Goal: Information Seeking & Learning: Find specific fact

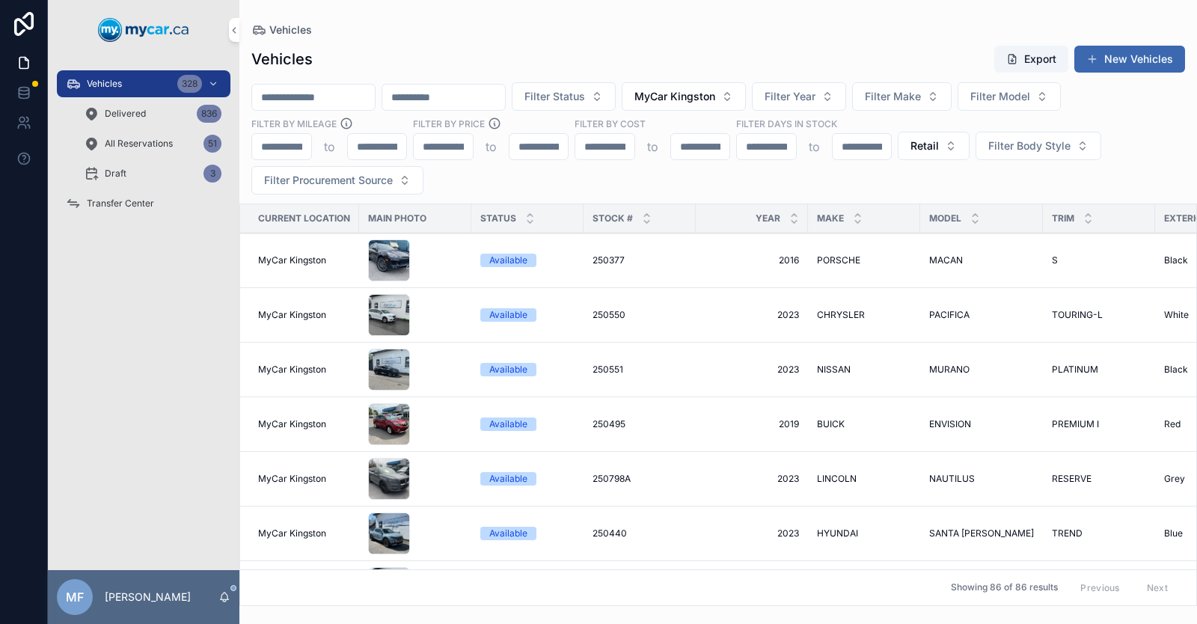
click at [746, 104] on button "MyCar Kingston" at bounding box center [684, 96] width 124 height 28
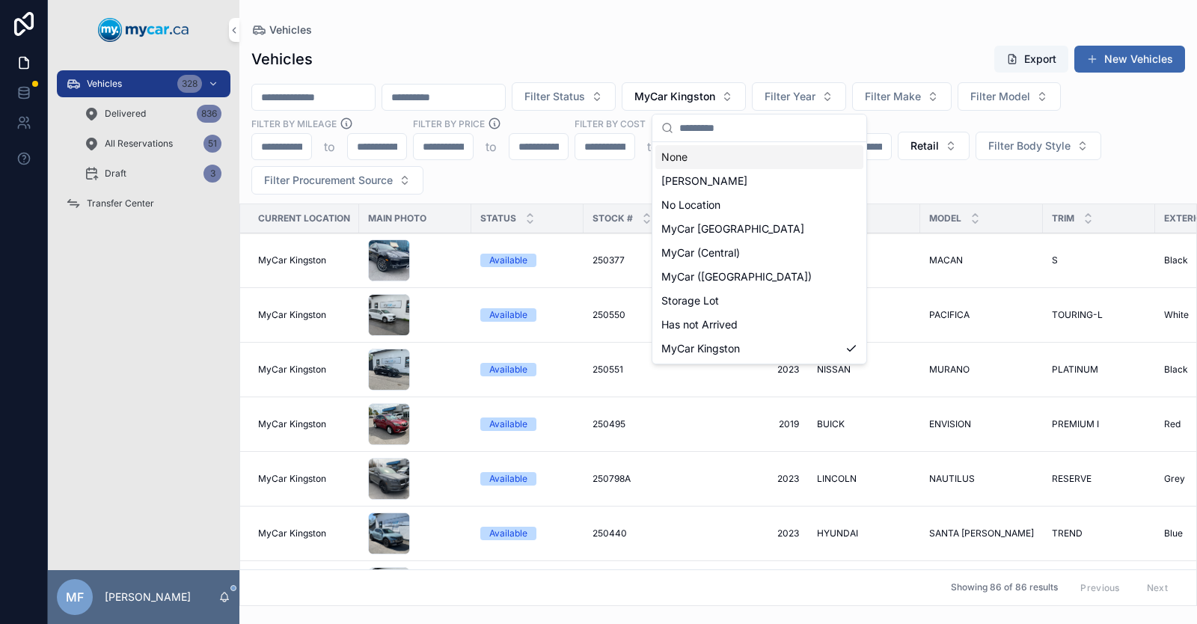
click at [738, 159] on div "None" at bounding box center [759, 157] width 208 height 24
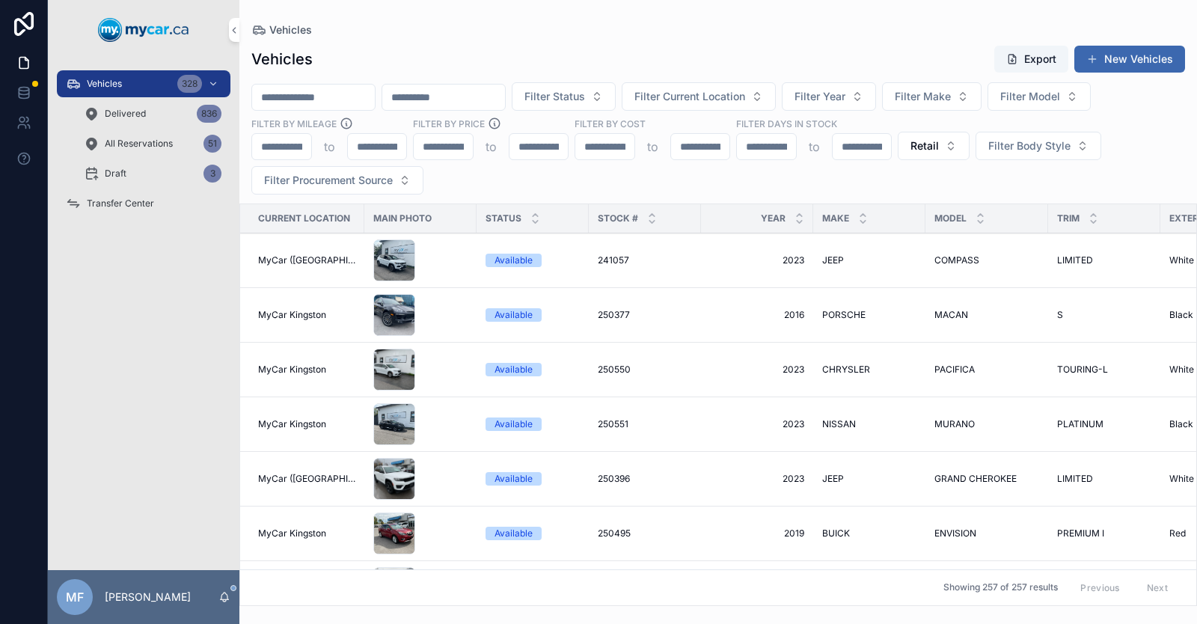
click at [340, 101] on input "scrollable content" at bounding box center [313, 97] width 123 height 21
click at [476, 99] on input "scrollable content" at bounding box center [443, 97] width 123 height 21
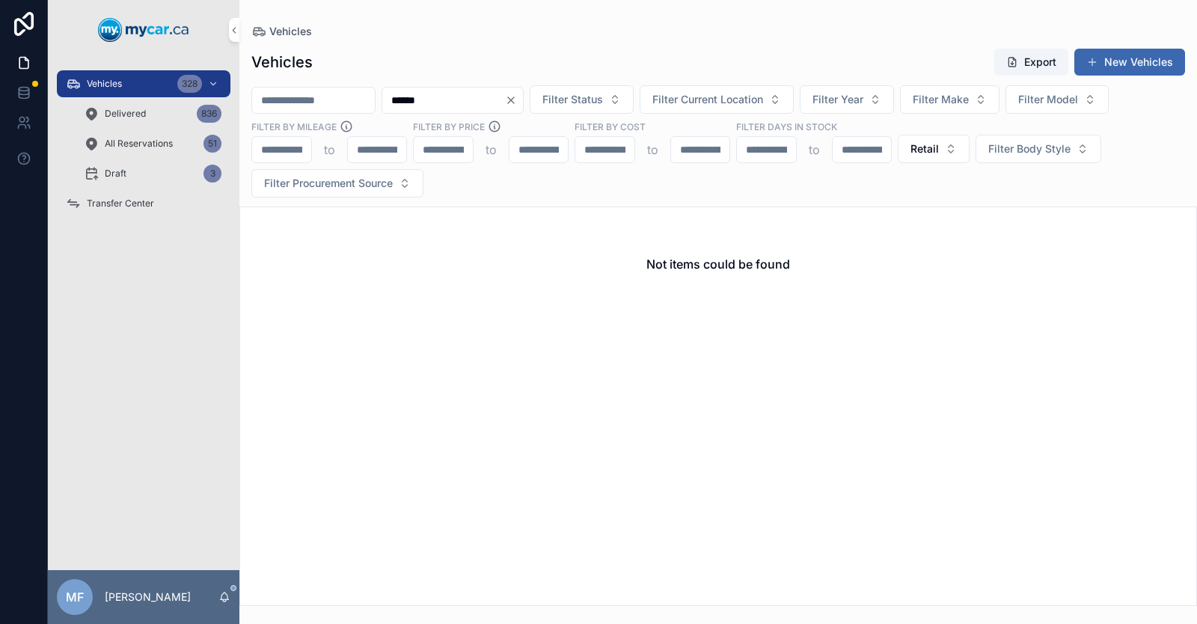
type input "******"
click at [517, 99] on icon "Clear" at bounding box center [511, 100] width 12 height 12
click at [745, 97] on span "Filter Current Location" at bounding box center [689, 99] width 111 height 15
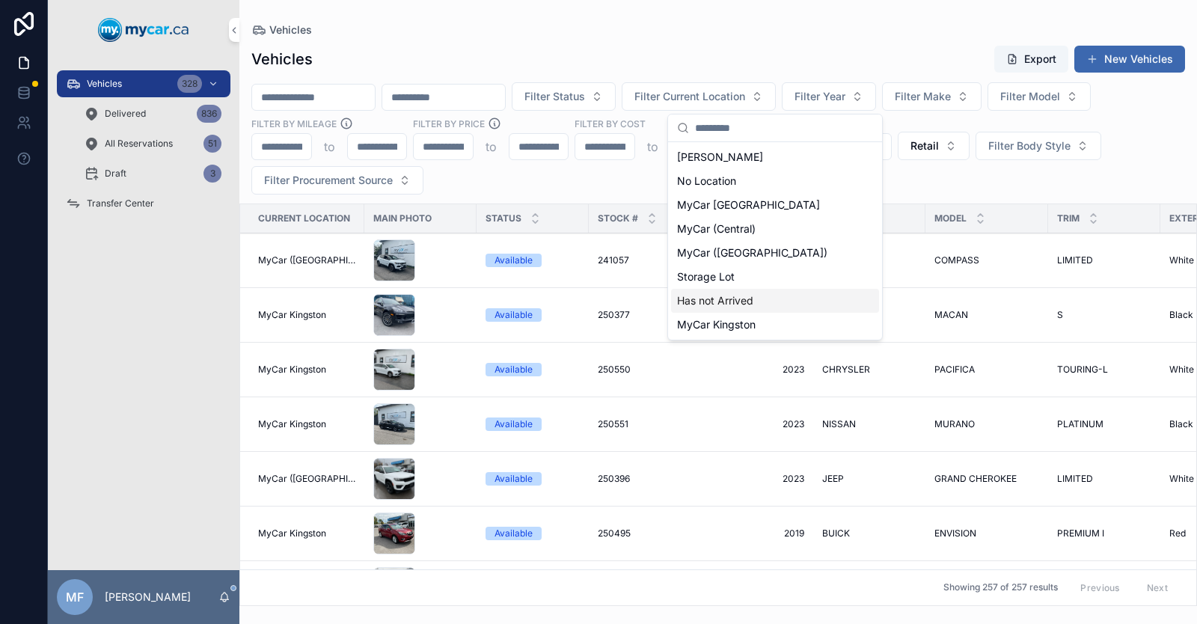
click at [747, 298] on span "Has not Arrived" at bounding box center [715, 300] width 76 height 15
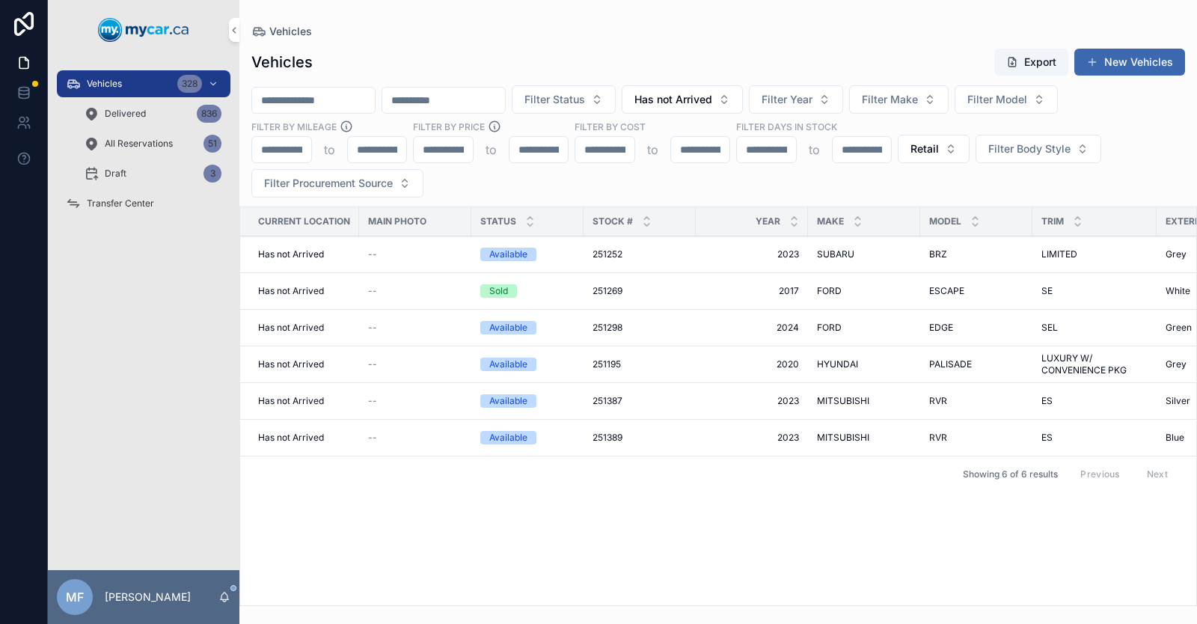
click at [494, 99] on input "scrollable content" at bounding box center [443, 100] width 123 height 21
type input "******"
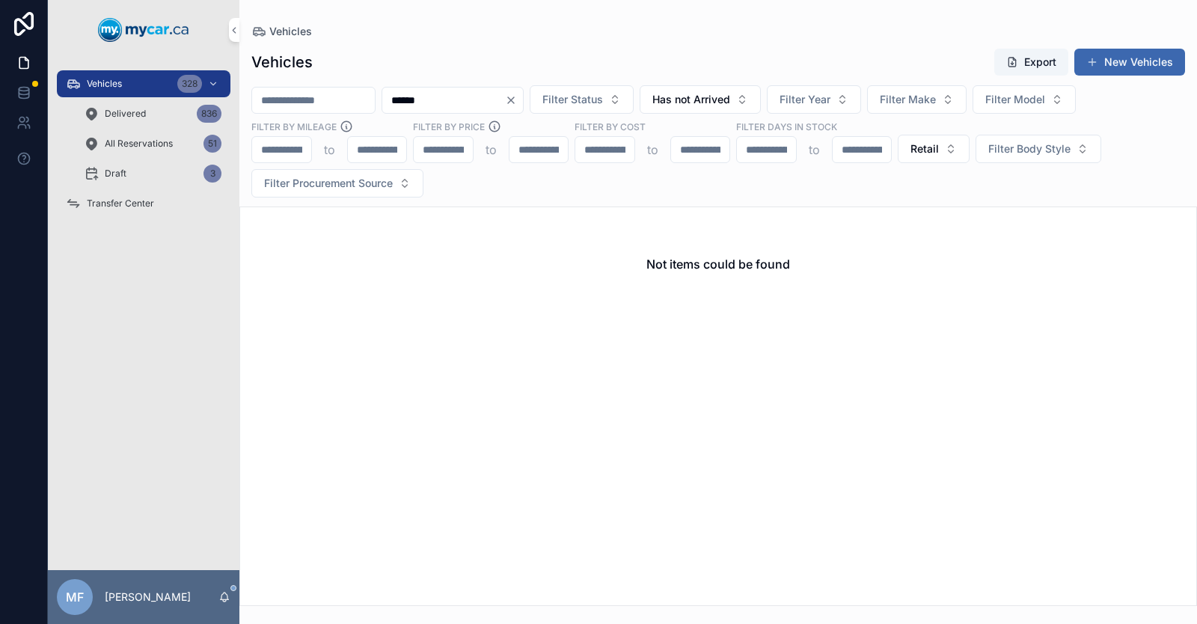
click at [730, 92] on span "Has not Arrived" at bounding box center [691, 99] width 78 height 15
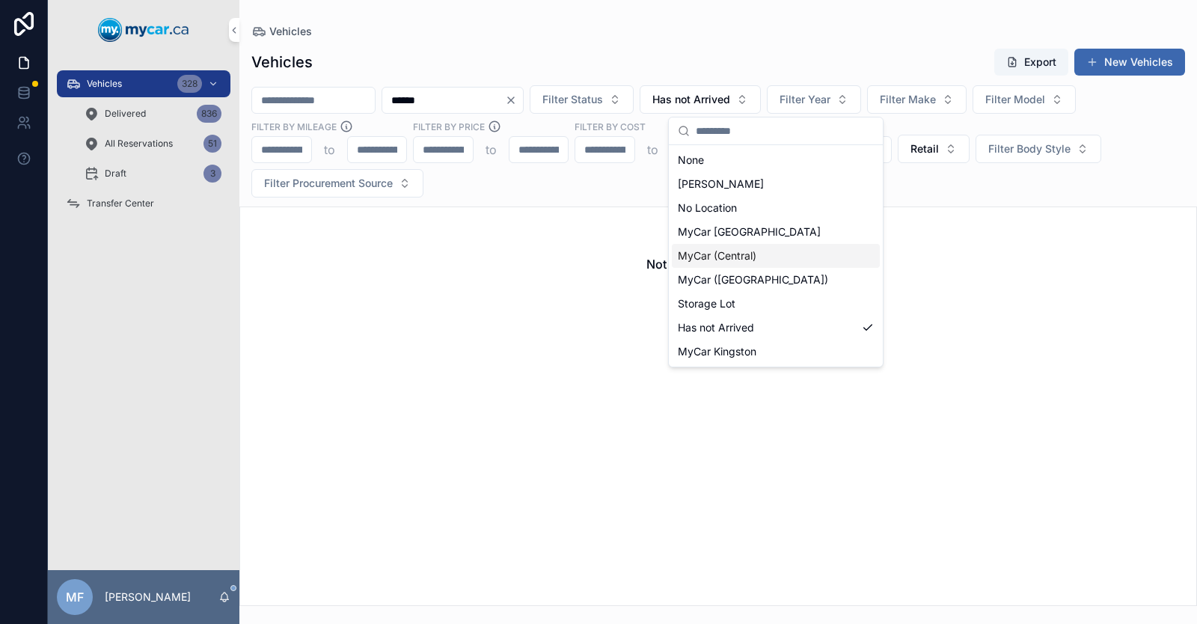
click at [751, 260] on span "MyCar (Central)" at bounding box center [717, 255] width 79 height 15
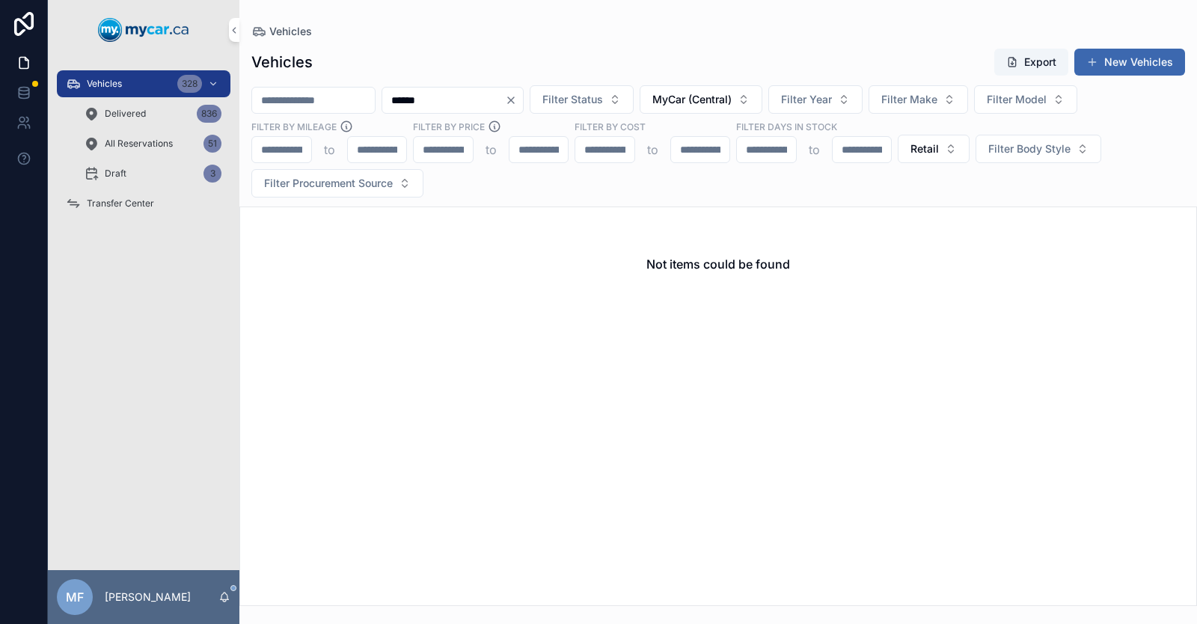
click at [732, 101] on span "MyCar (Central)" at bounding box center [691, 99] width 79 height 15
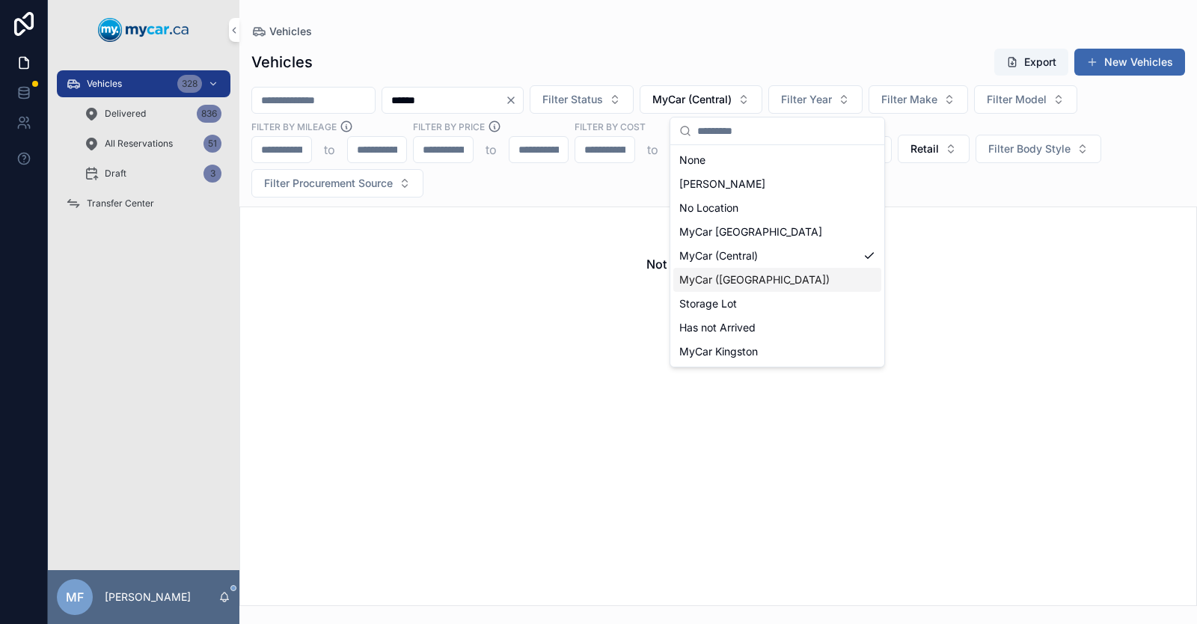
click at [735, 277] on span "MyCar ([GEOGRAPHIC_DATA])" at bounding box center [754, 279] width 150 height 15
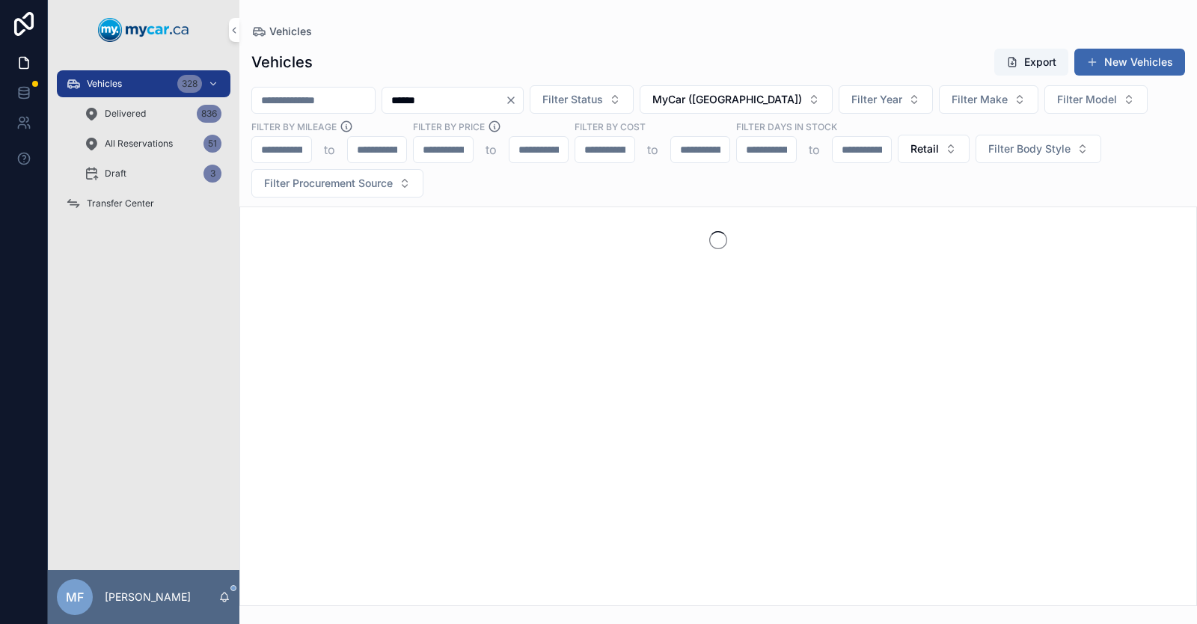
click at [764, 102] on span "MyCar ([GEOGRAPHIC_DATA])" at bounding box center [727, 99] width 150 height 15
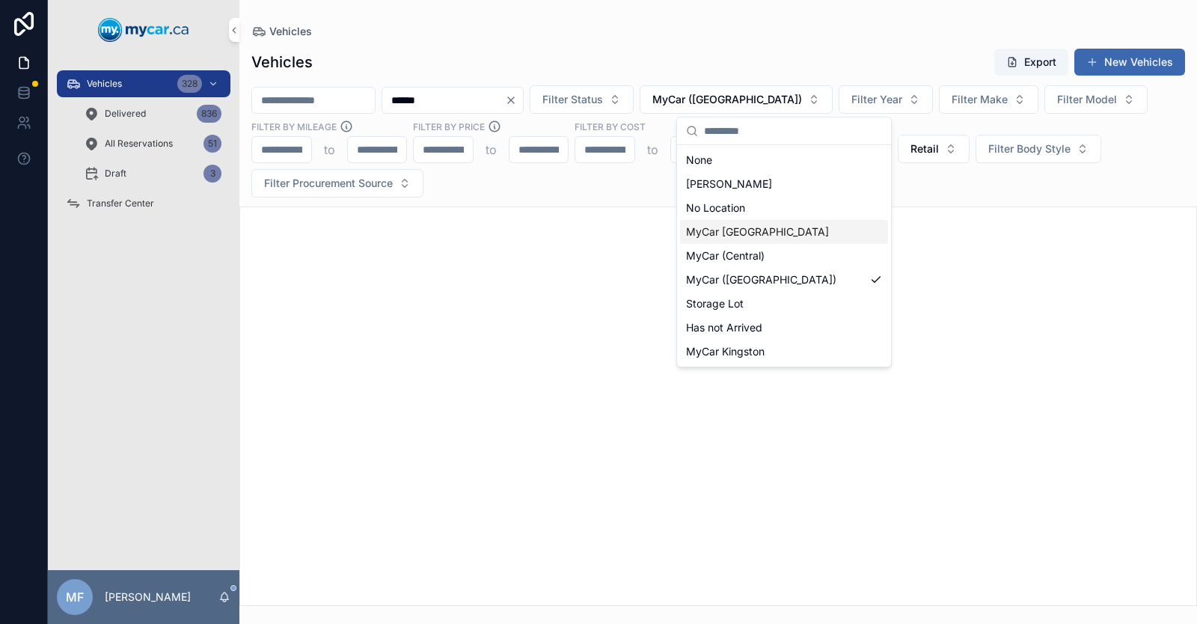
click at [752, 230] on span "MyCar [GEOGRAPHIC_DATA]" at bounding box center [757, 231] width 143 height 15
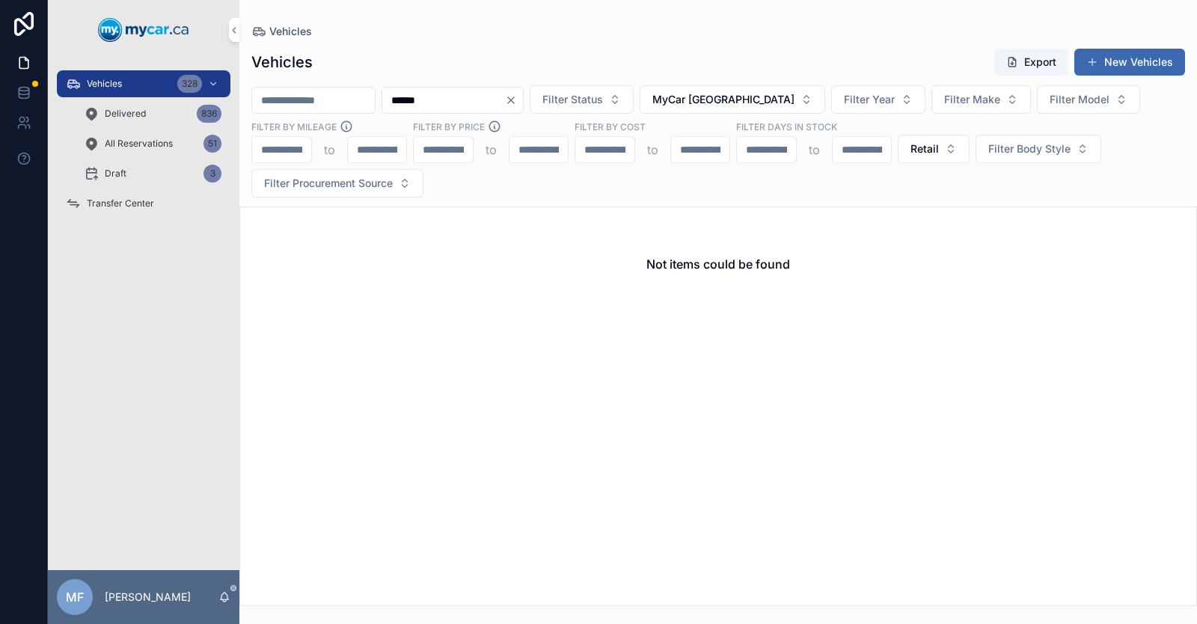
click at [764, 96] on span "MyCar [GEOGRAPHIC_DATA]" at bounding box center [723, 99] width 142 height 15
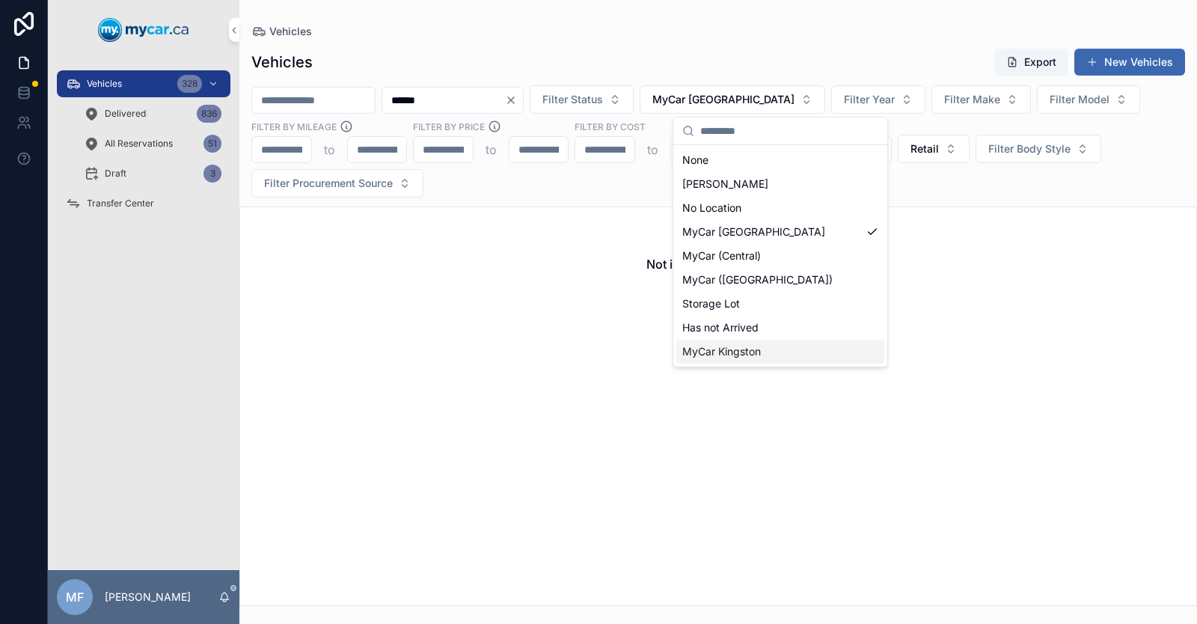
click at [747, 354] on span "MyCar Kingston" at bounding box center [721, 351] width 79 height 15
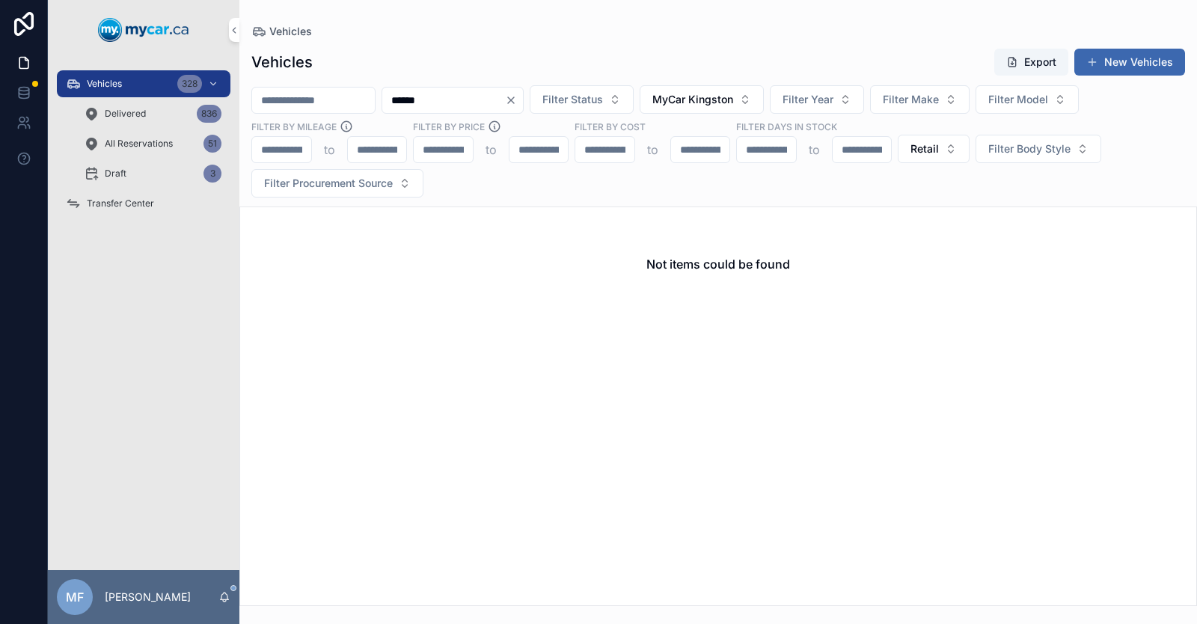
click at [517, 102] on icon "Clear" at bounding box center [511, 100] width 12 height 12
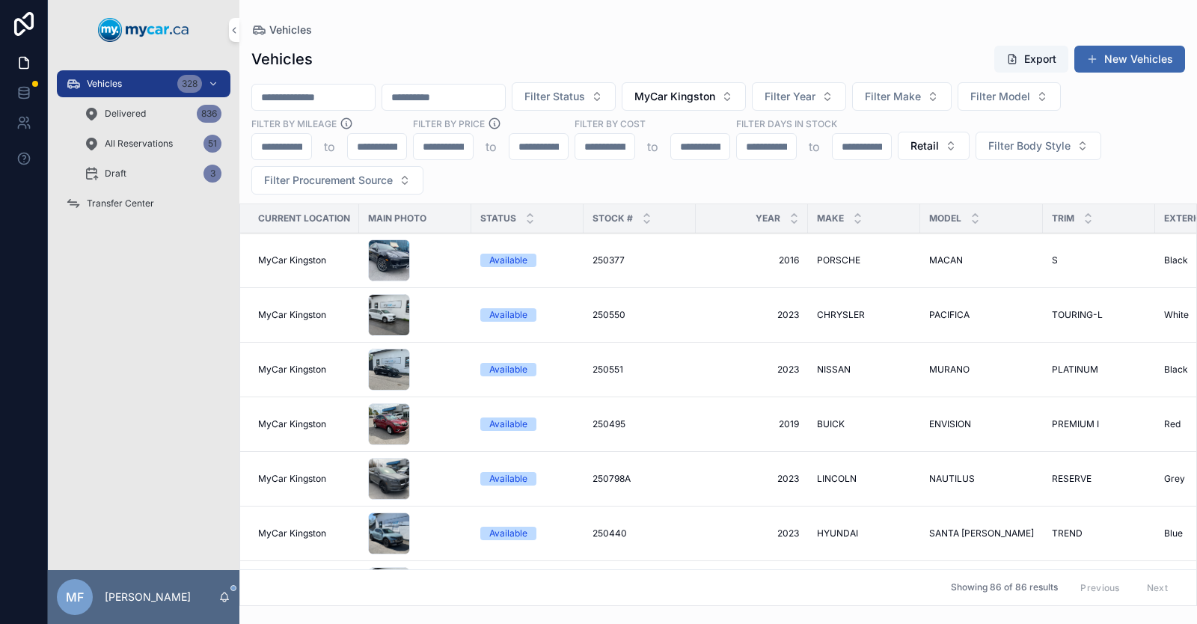
click at [1030, 99] on span "Filter Model" at bounding box center [1000, 96] width 60 height 15
click at [1034, 181] on span "HIGHLANDER" at bounding box center [1018, 181] width 67 height 15
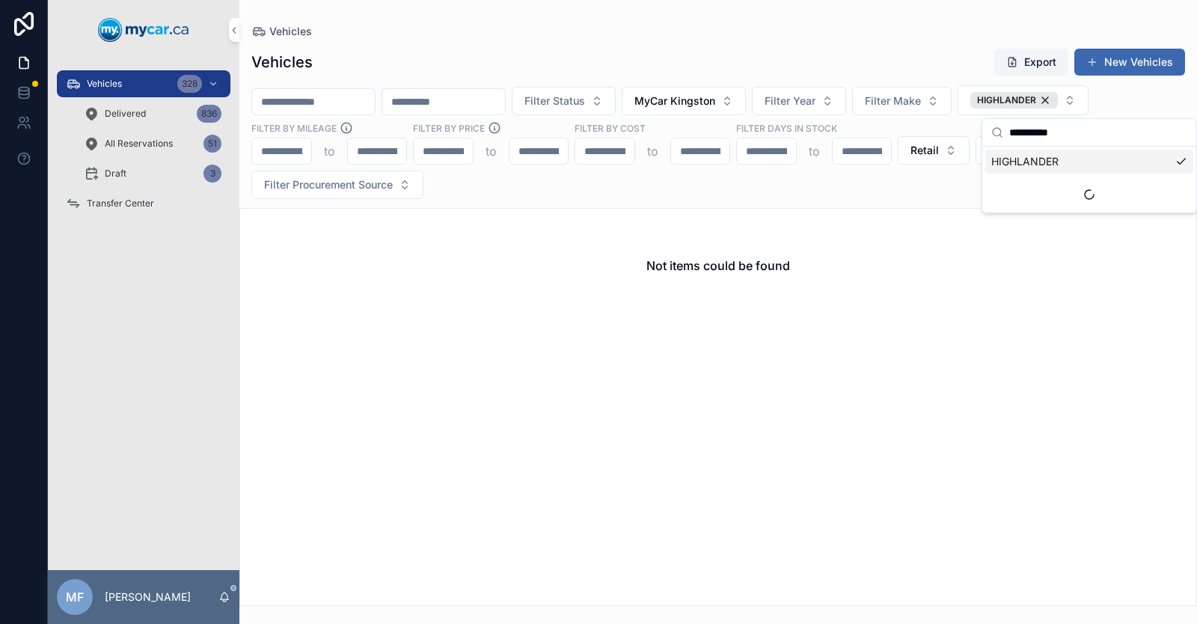
click at [1067, 128] on input "**********" at bounding box center [1098, 132] width 178 height 27
type input "*"
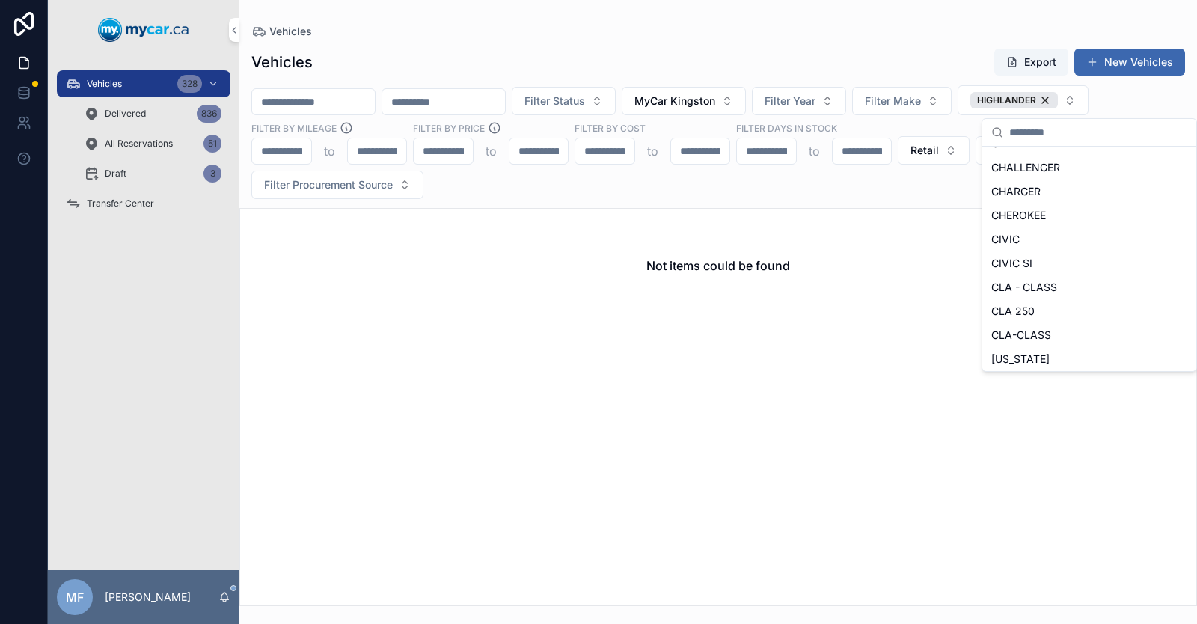
scroll to position [51, 0]
click at [1058, 99] on div "HIGHLANDER" at bounding box center [1014, 100] width 88 height 16
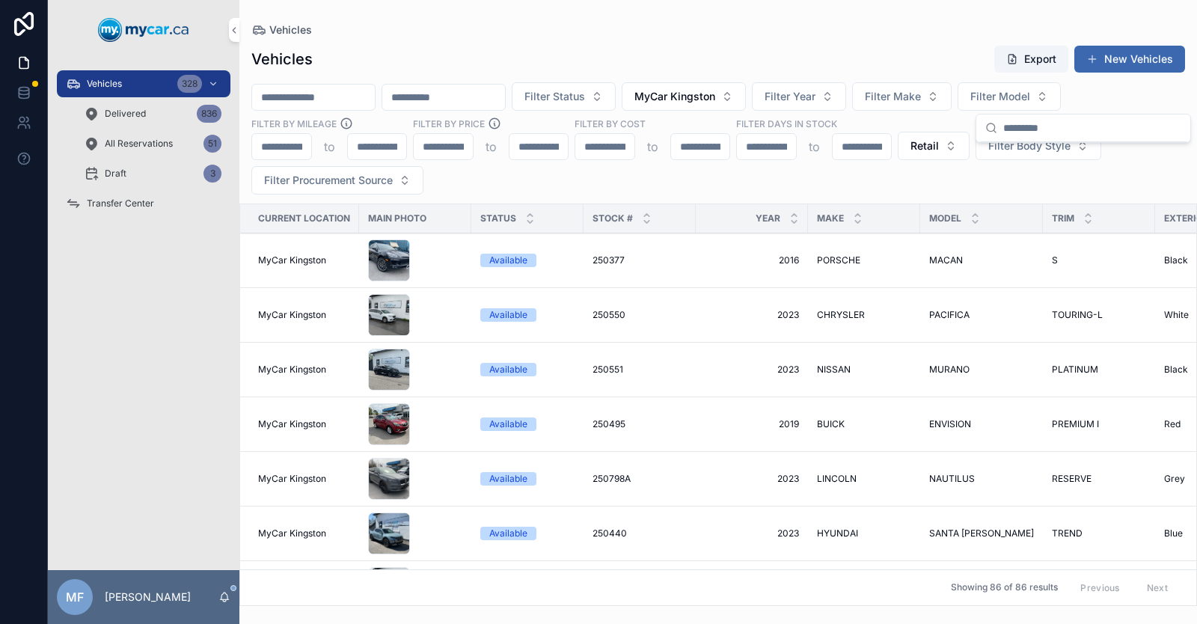
click at [722, 268] on td "2016 2016" at bounding box center [752, 260] width 112 height 55
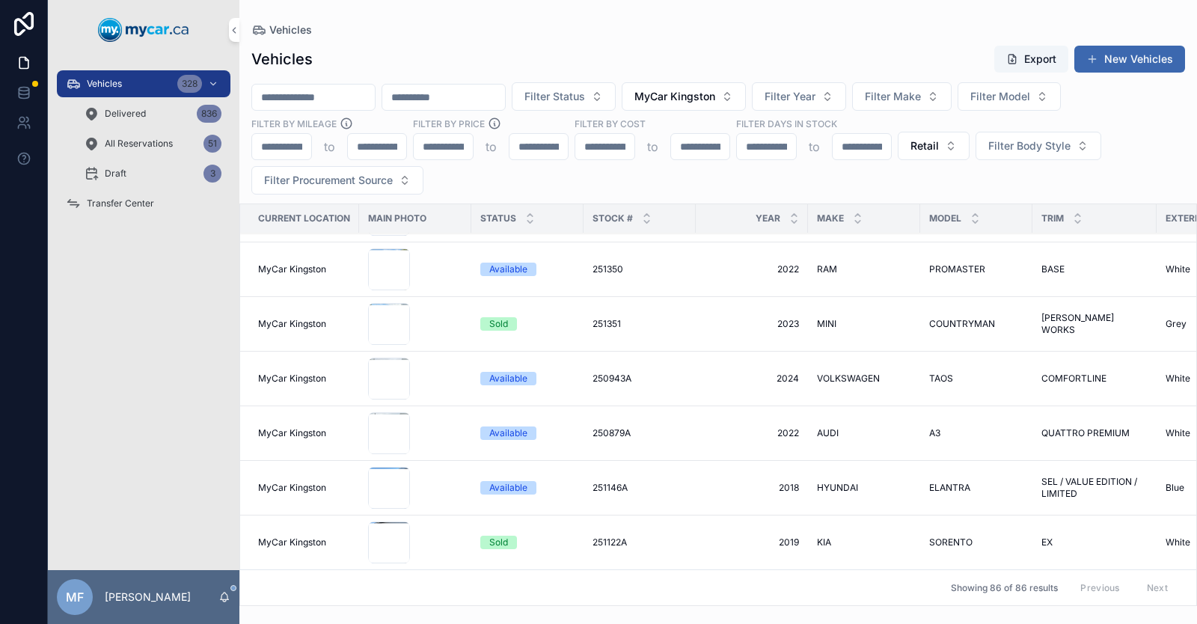
scroll to position [4182, 0]
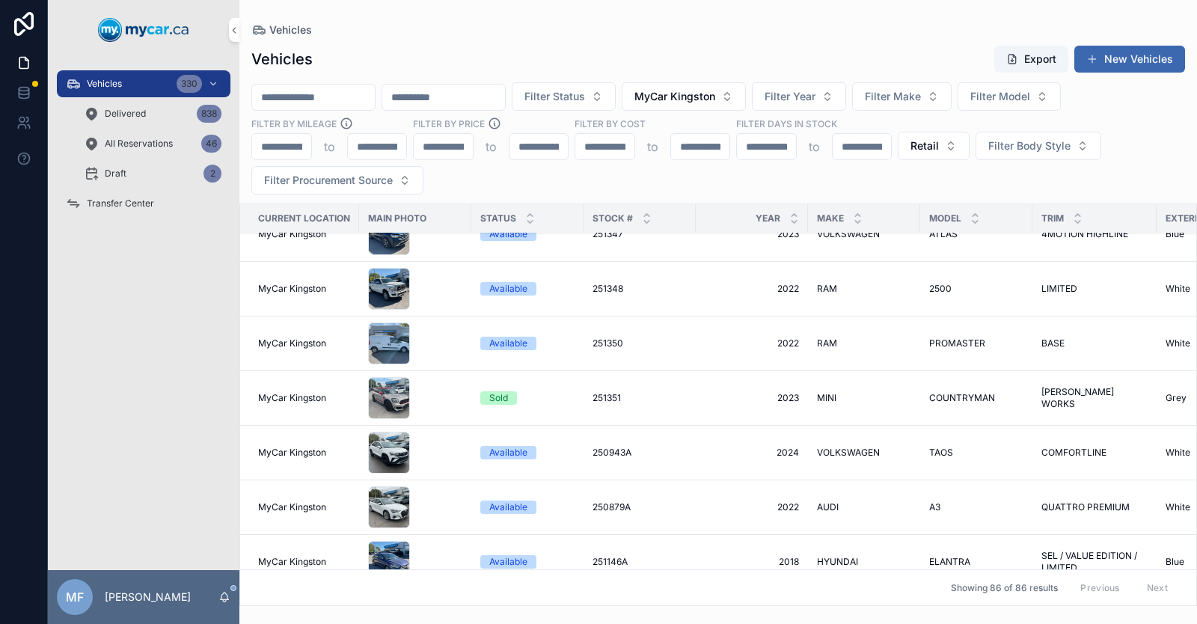
click at [715, 91] on span "MyCar Kingston" at bounding box center [674, 96] width 81 height 15
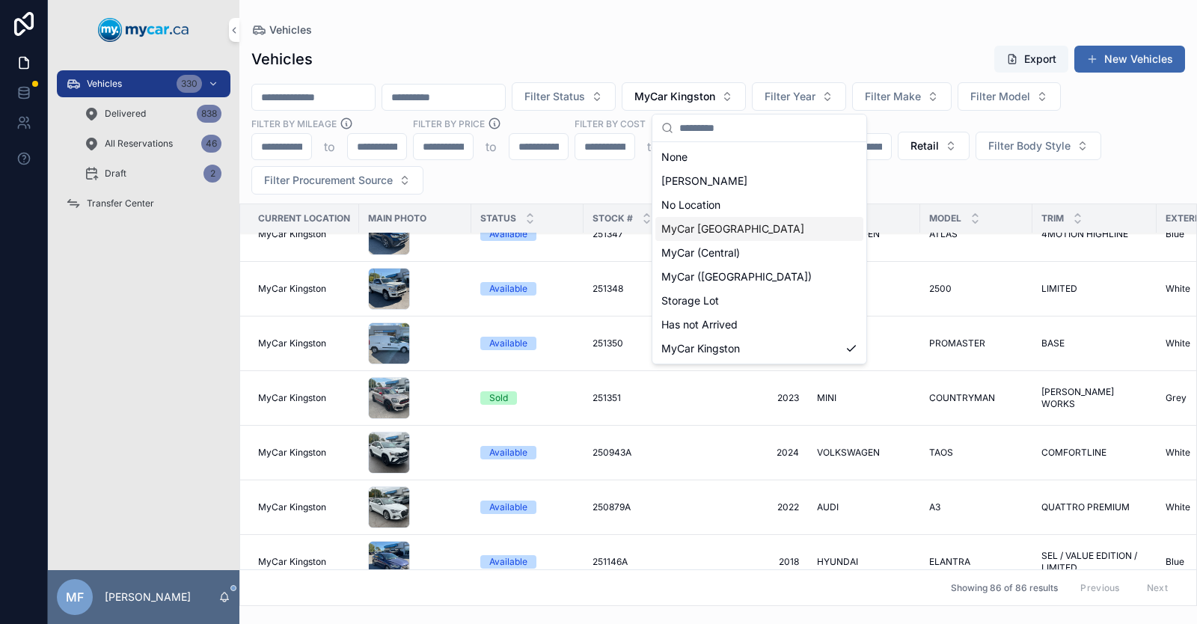
click at [714, 229] on span "MyCar [GEOGRAPHIC_DATA]" at bounding box center [732, 228] width 143 height 15
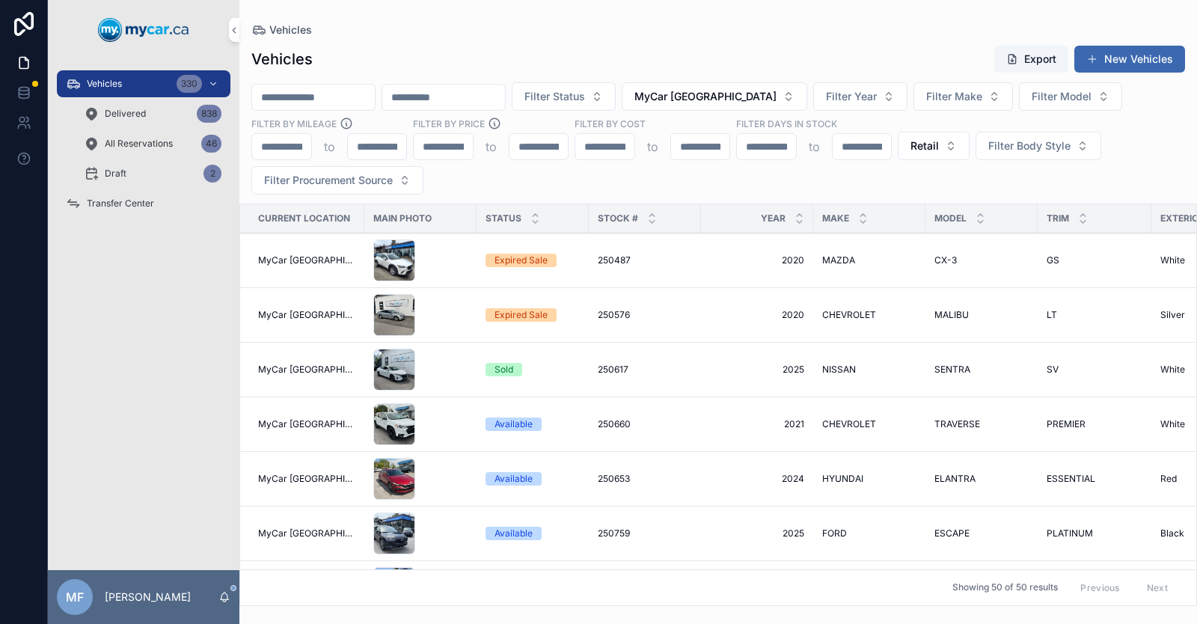
click at [106, 370] on div "Vehicles 330 Delivered 838 All Reservations 46 Draft 2 Transfer Center" at bounding box center [143, 315] width 191 height 510
click at [464, 93] on input "scrollable content" at bounding box center [443, 97] width 123 height 21
click at [791, 105] on button "MyCar [GEOGRAPHIC_DATA]" at bounding box center [715, 96] width 186 height 28
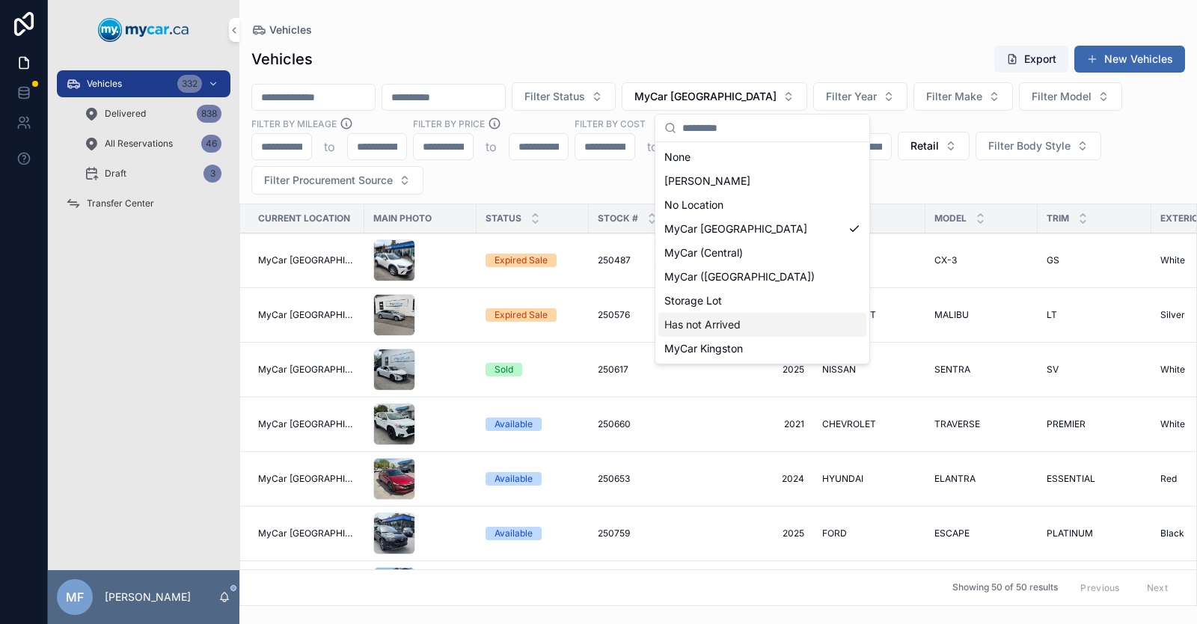
click at [725, 327] on span "Has not Arrived" at bounding box center [702, 324] width 76 height 15
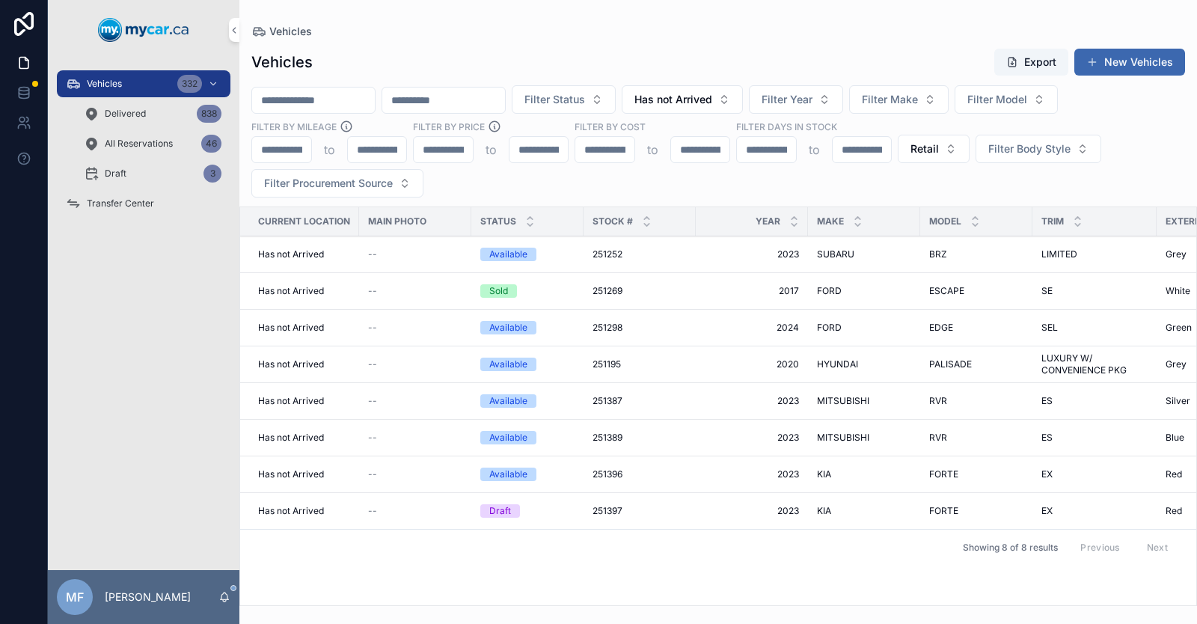
click at [453, 102] on input "scrollable content" at bounding box center [443, 100] width 123 height 21
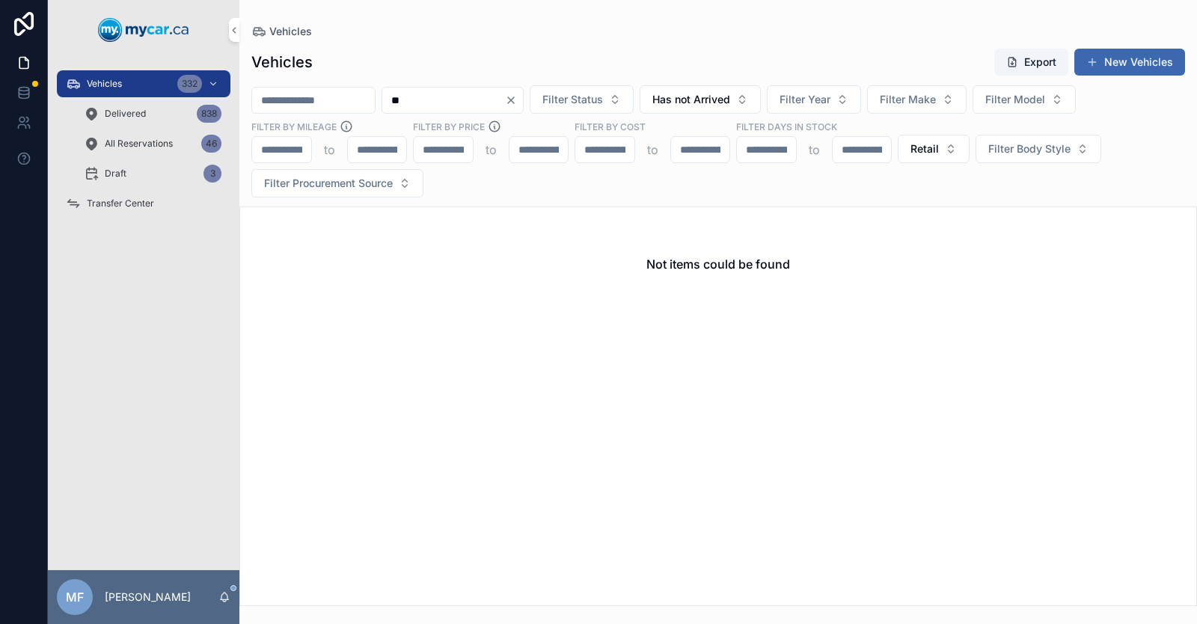
type input "*"
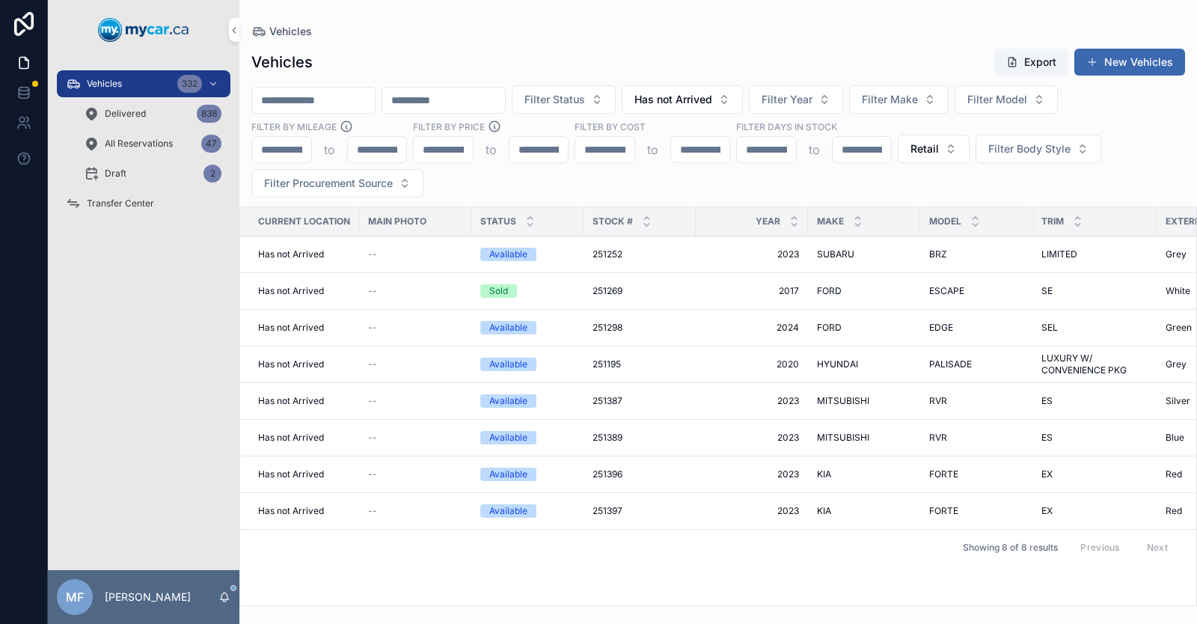
click at [1049, 147] on span "Filter Body Style" at bounding box center [1029, 148] width 82 height 15
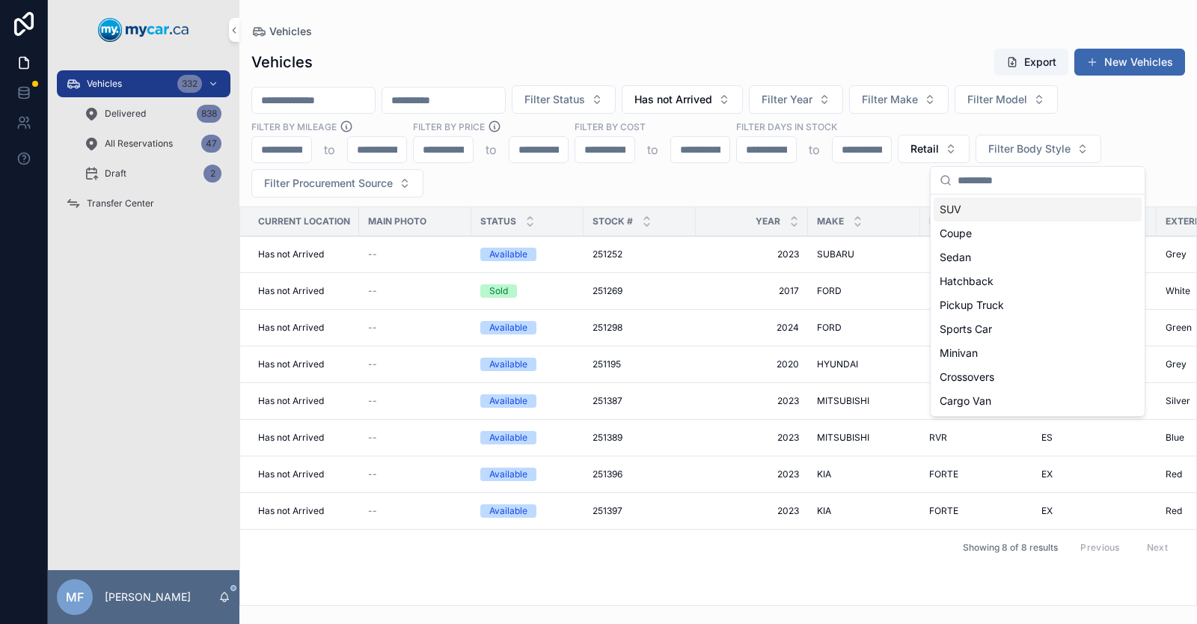
click at [1027, 99] on span "Filter Model" at bounding box center [997, 99] width 60 height 15
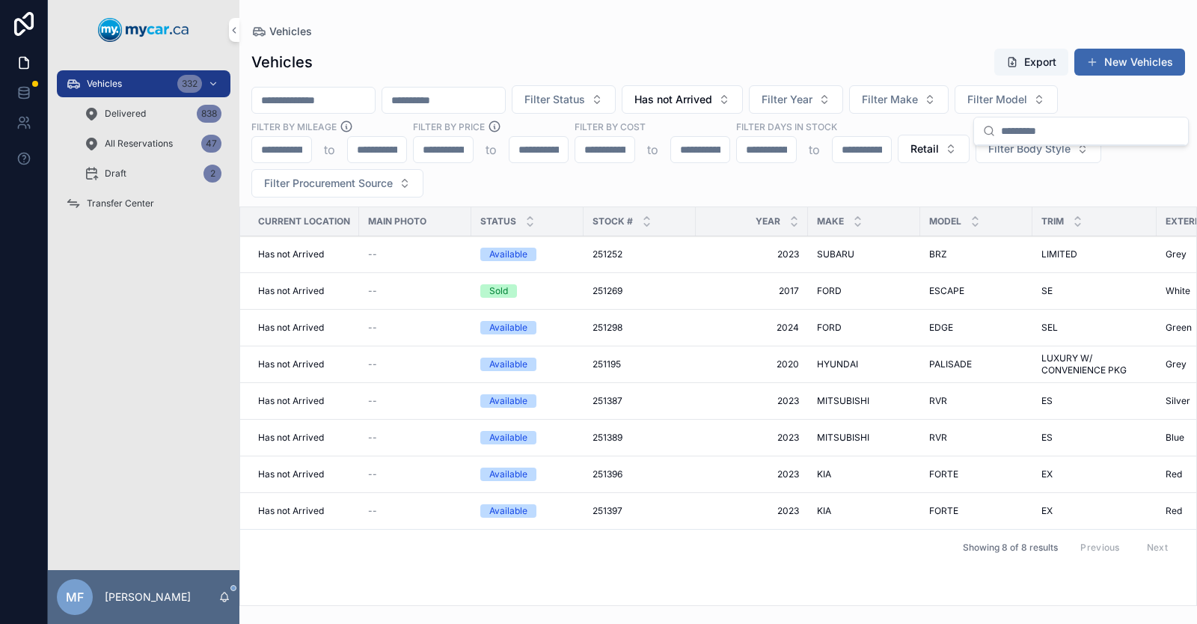
click at [918, 153] on span "Retail" at bounding box center [924, 148] width 28 height 15
click at [891, 232] on div "Wholesale" at bounding box center [933, 233] width 208 height 24
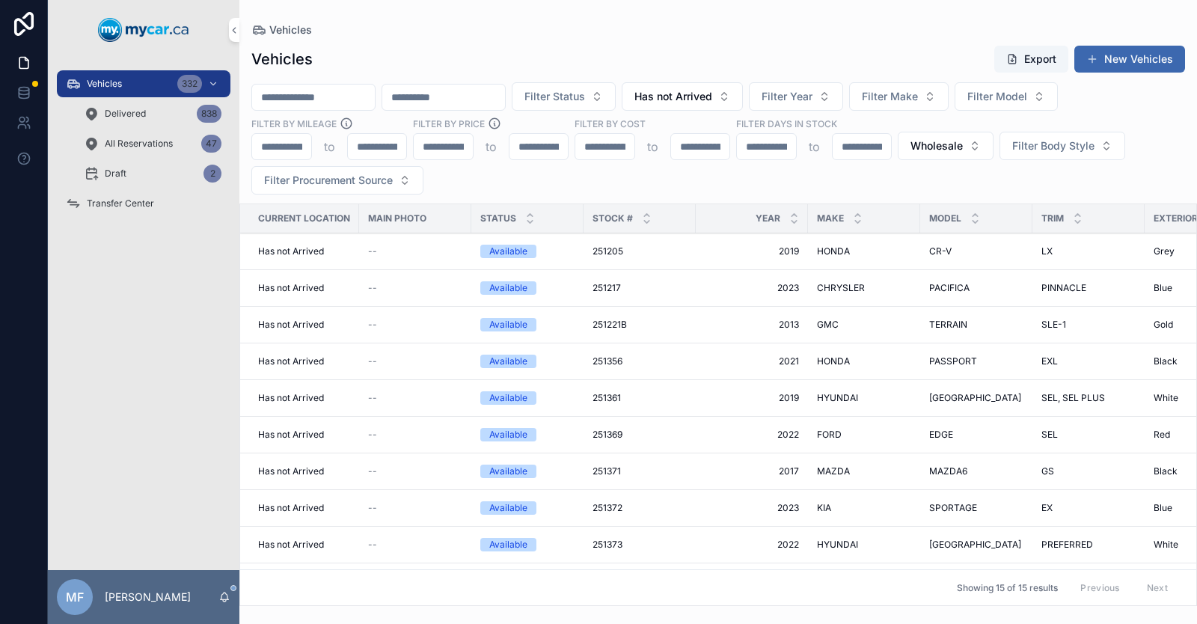
click at [712, 99] on span "Has not Arrived" at bounding box center [673, 96] width 78 height 15
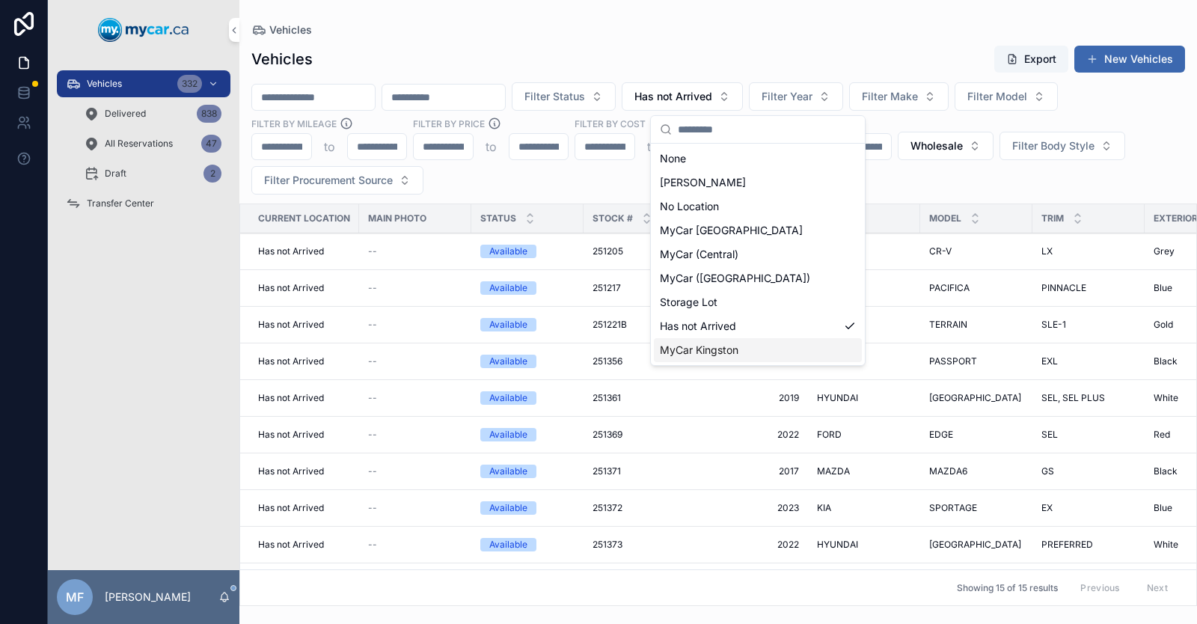
click at [700, 353] on span "MyCar Kingston" at bounding box center [699, 350] width 79 height 15
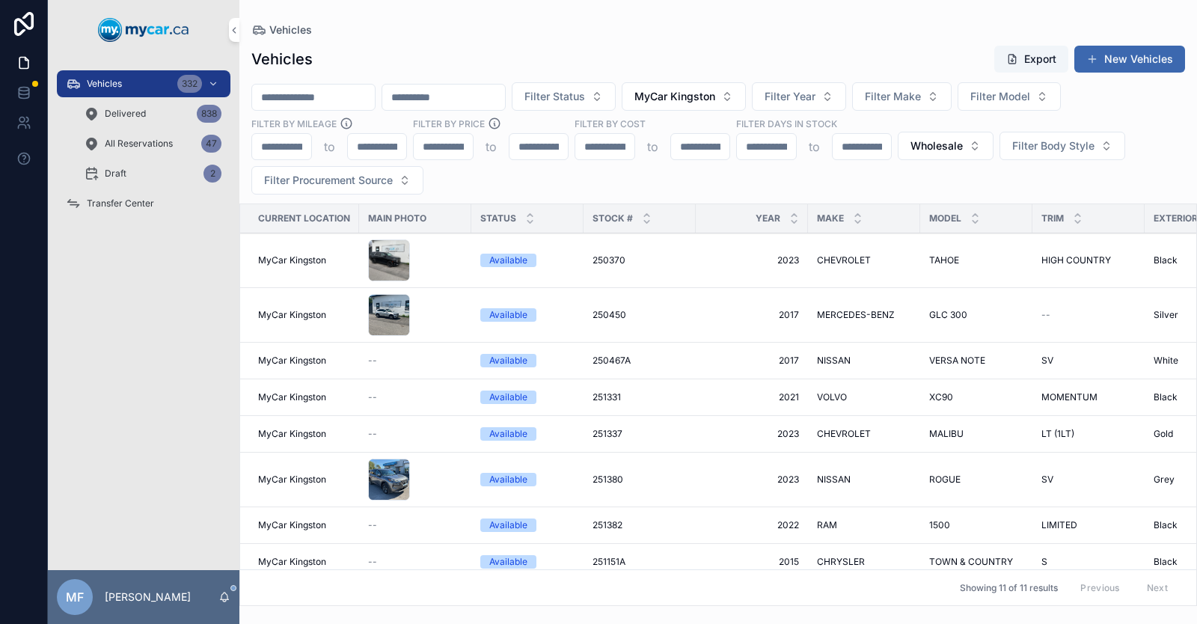
click at [715, 96] on span "MyCar Kingston" at bounding box center [674, 96] width 81 height 15
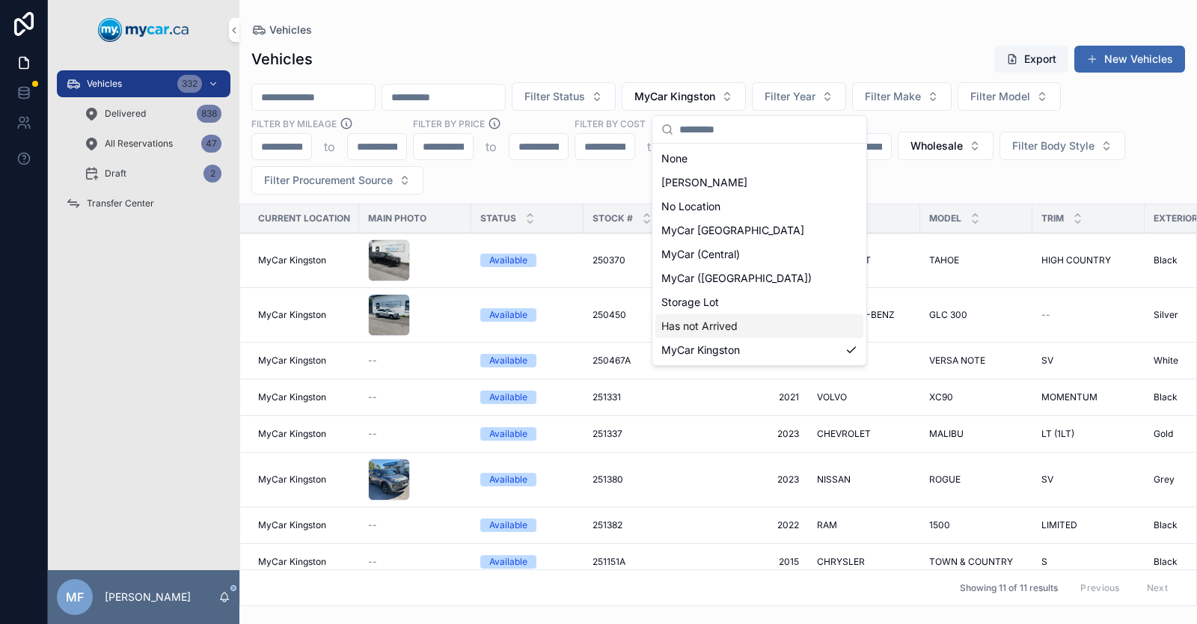
click at [690, 325] on span "Has not Arrived" at bounding box center [699, 326] width 76 height 15
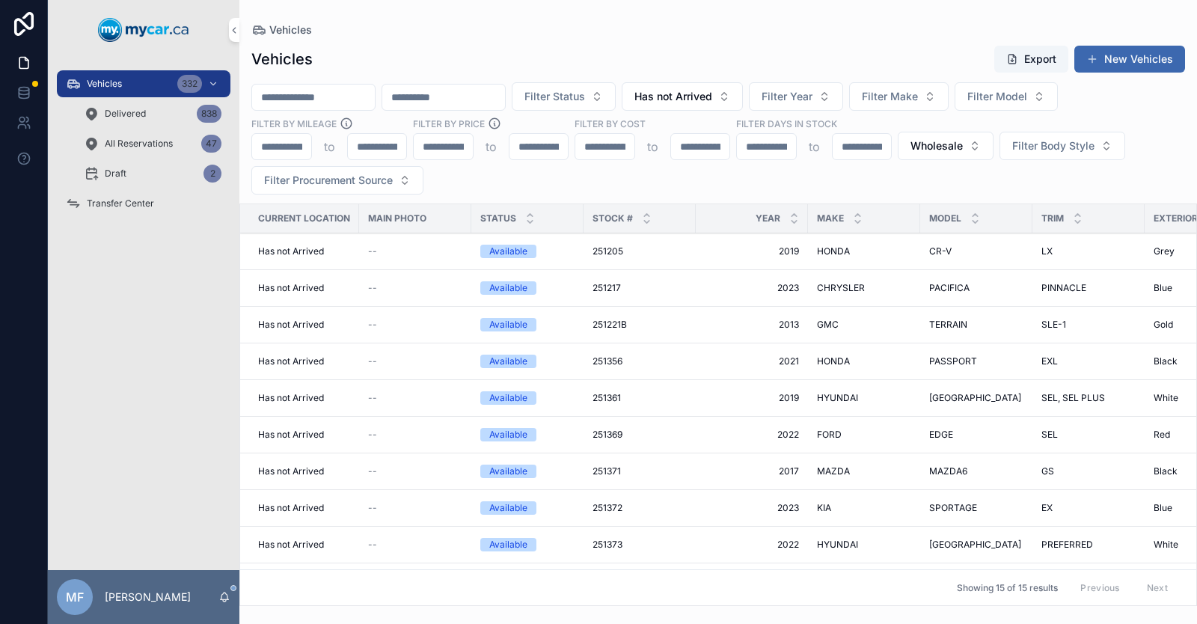
click at [928, 147] on span "Wholesale" at bounding box center [936, 145] width 52 height 15
click at [886, 206] on div "None" at bounding box center [946, 208] width 208 height 24
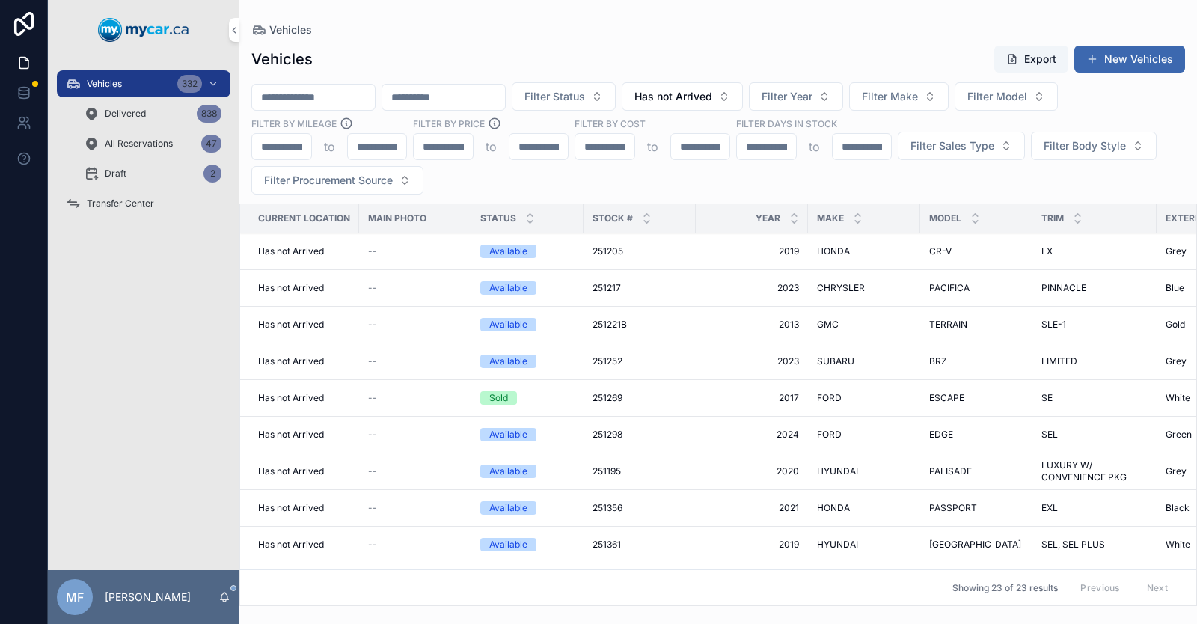
click at [712, 89] on span "Has not Arrived" at bounding box center [673, 96] width 78 height 15
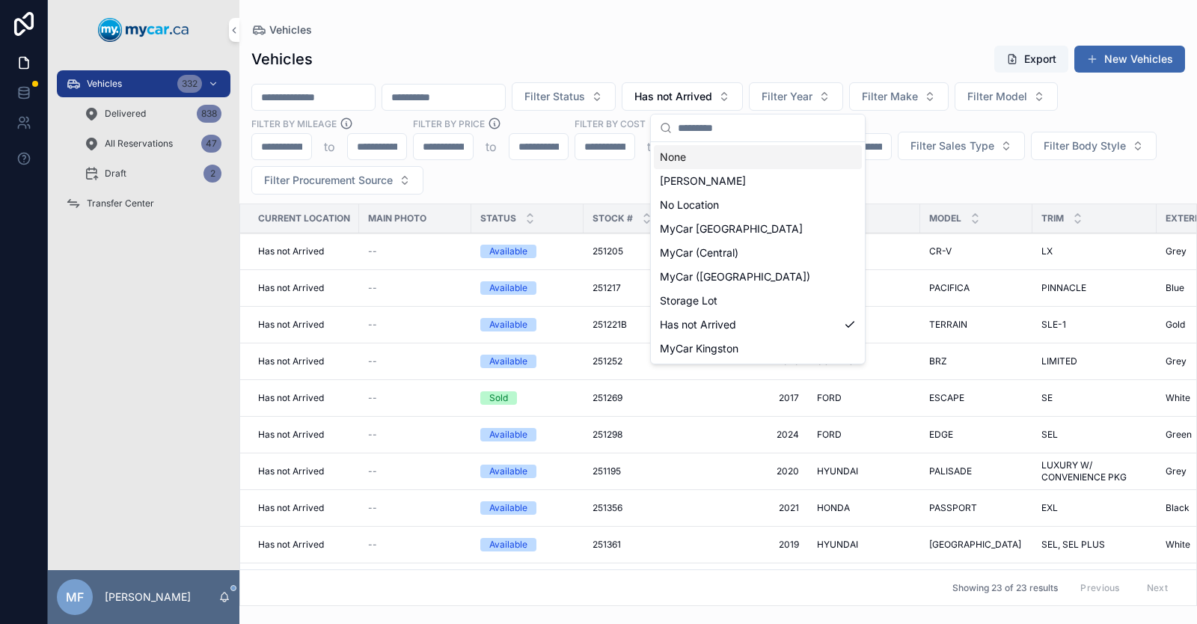
drag, startPoint x: 727, startPoint y: 161, endPoint x: 425, endPoint y: 98, distance: 308.7
click at [728, 160] on div "None" at bounding box center [758, 157] width 208 height 24
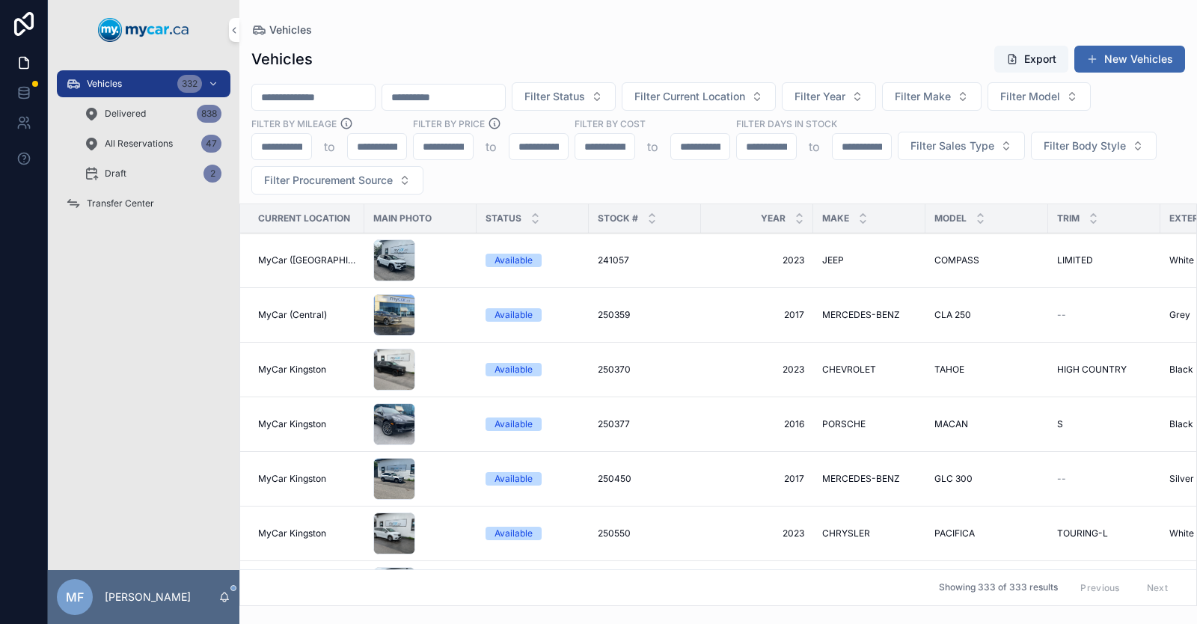
click at [465, 99] on input "scrollable content" at bounding box center [443, 97] width 123 height 21
click at [352, 97] on input "scrollable content" at bounding box center [313, 97] width 123 height 21
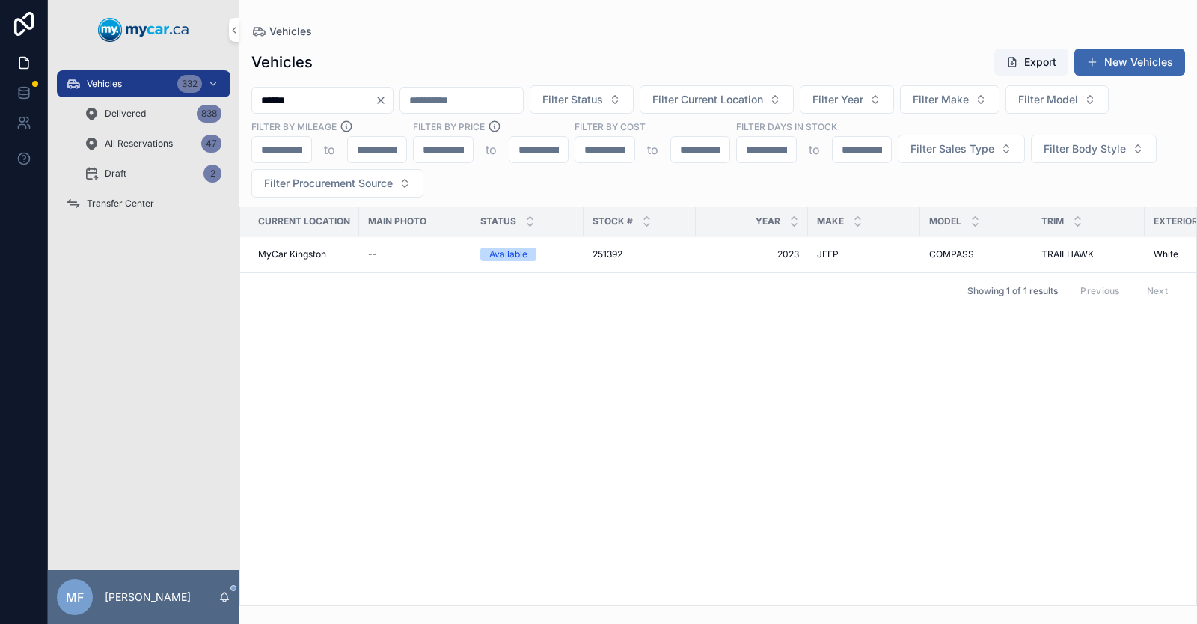
type input "******"
click at [610, 248] on span "251392" at bounding box center [607, 254] width 30 height 12
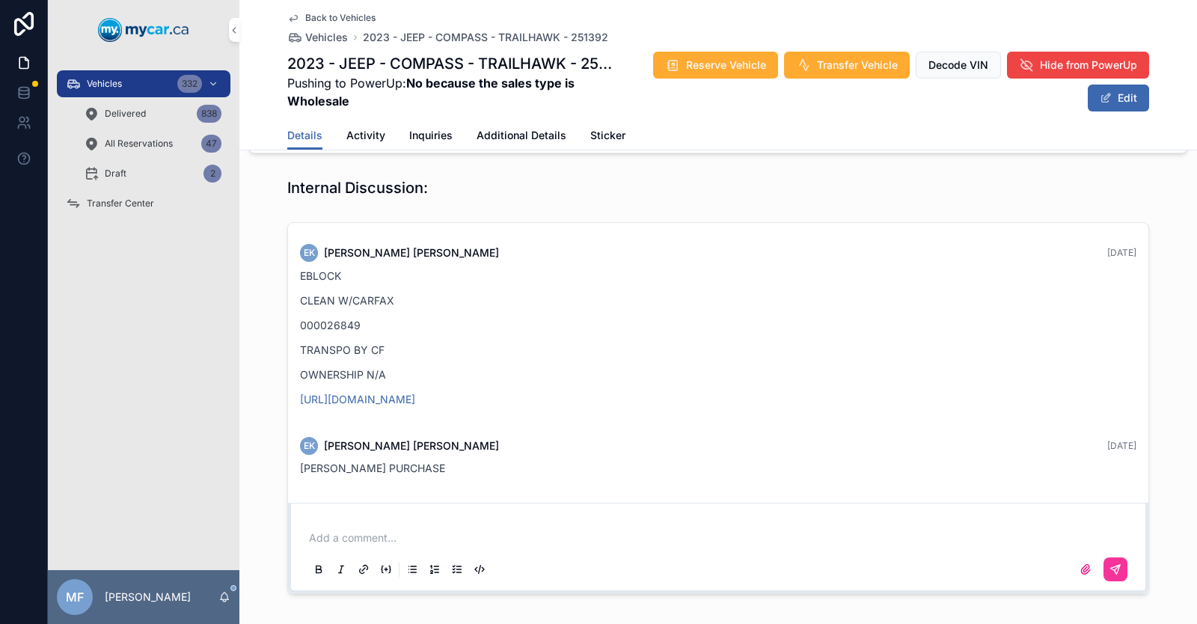
scroll to position [1122, 0]
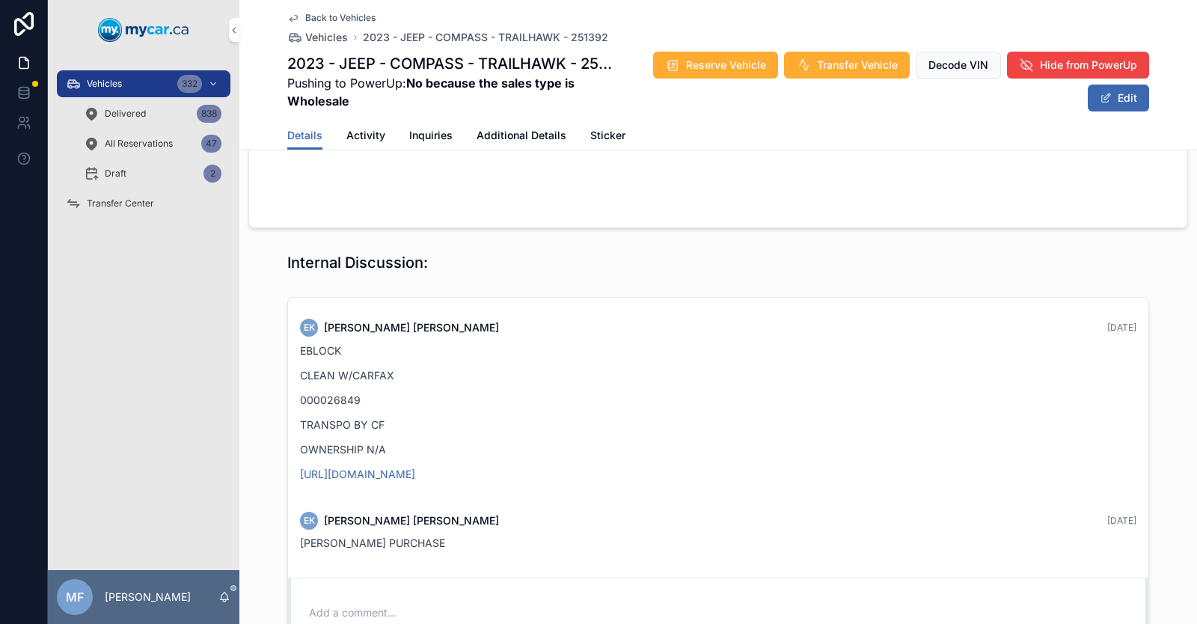
click at [293, 19] on icon "scrollable content" at bounding box center [293, 18] width 12 height 12
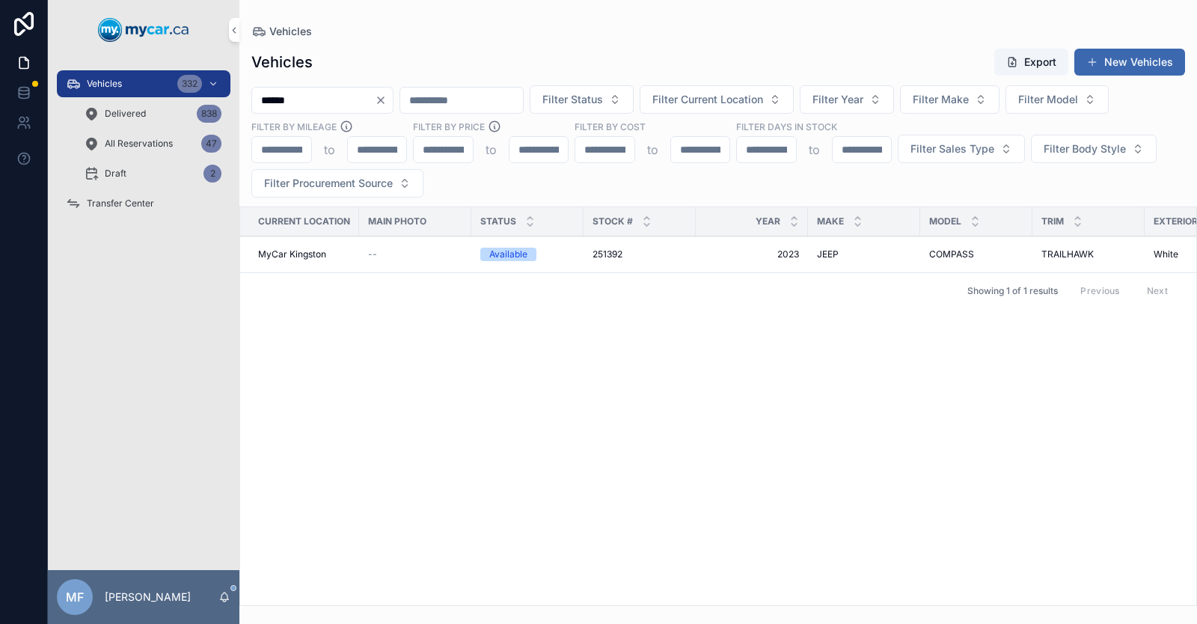
click at [339, 97] on input "******" at bounding box center [313, 100] width 123 height 21
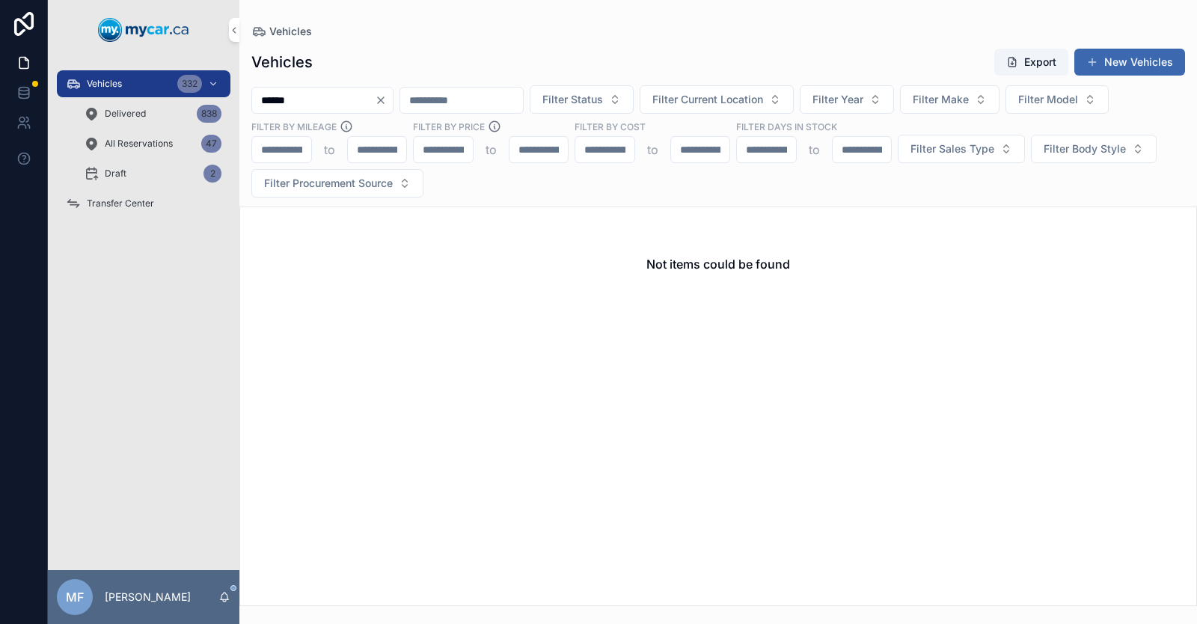
type input "******"
click at [387, 102] on icon "Clear" at bounding box center [381, 100] width 12 height 12
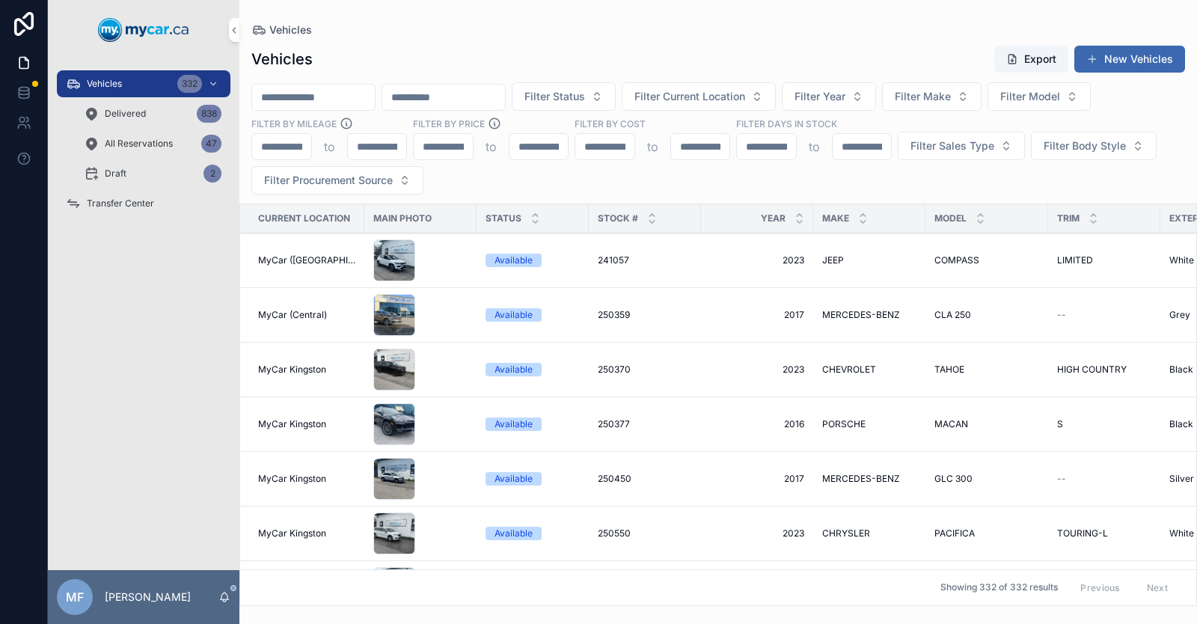
click at [295, 90] on input "scrollable content" at bounding box center [313, 97] width 123 height 21
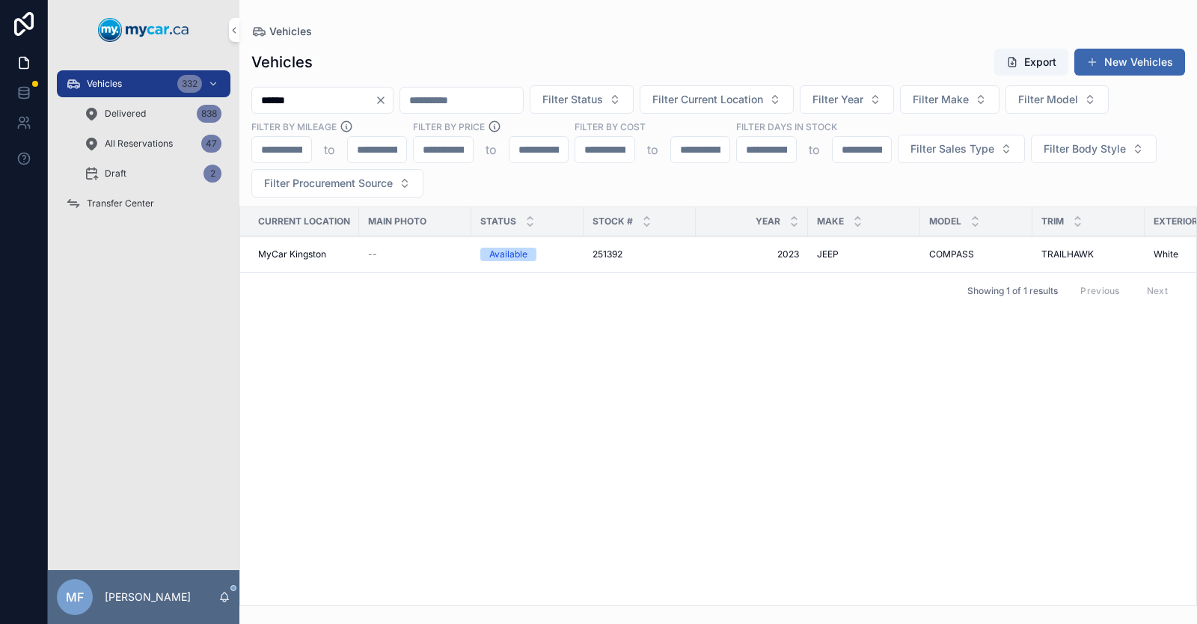
type input "******"
click at [607, 248] on span "251392" at bounding box center [607, 254] width 30 height 12
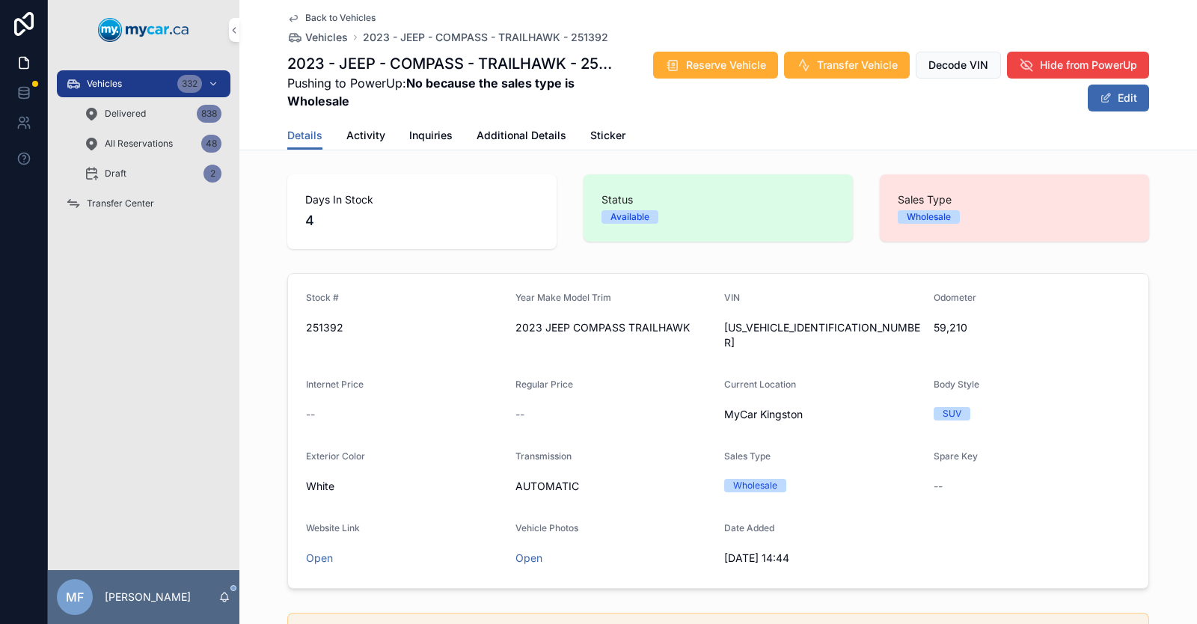
click at [289, 19] on icon "scrollable content" at bounding box center [293, 18] width 12 height 12
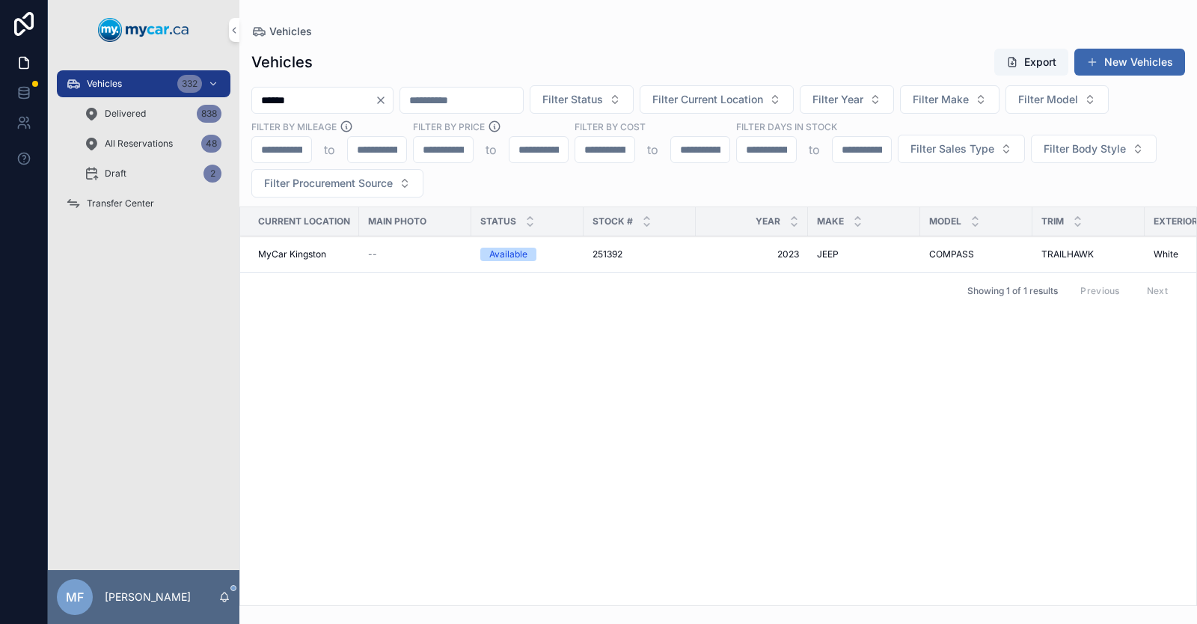
click at [387, 102] on icon "Clear" at bounding box center [381, 100] width 12 height 12
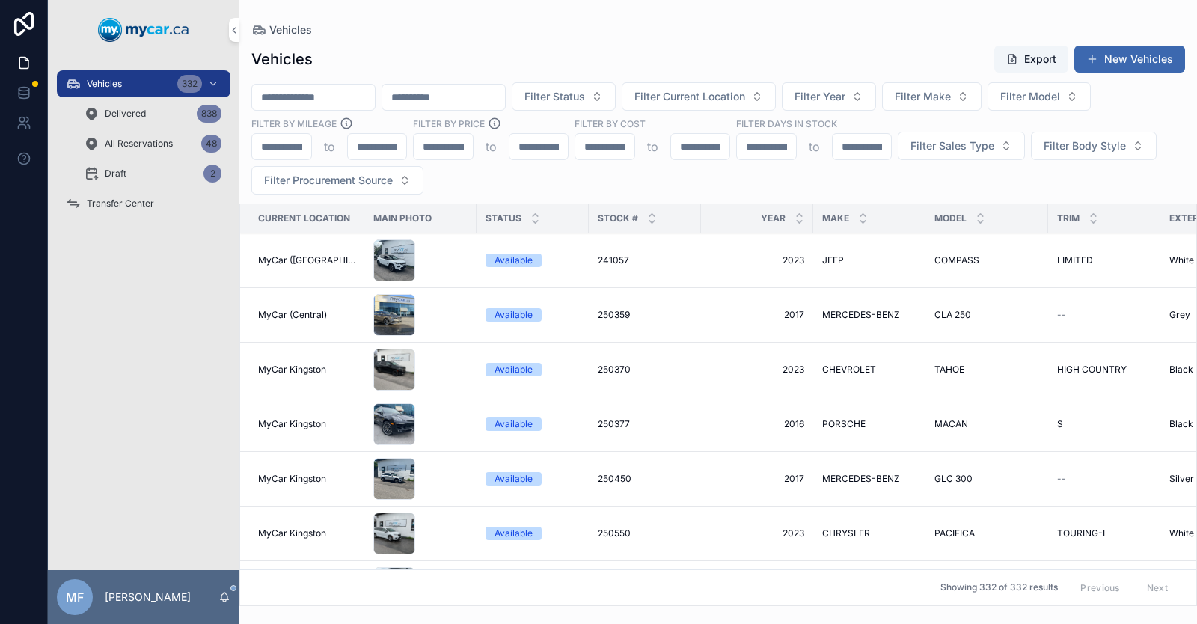
click at [294, 92] on input "scrollable content" at bounding box center [313, 97] width 123 height 21
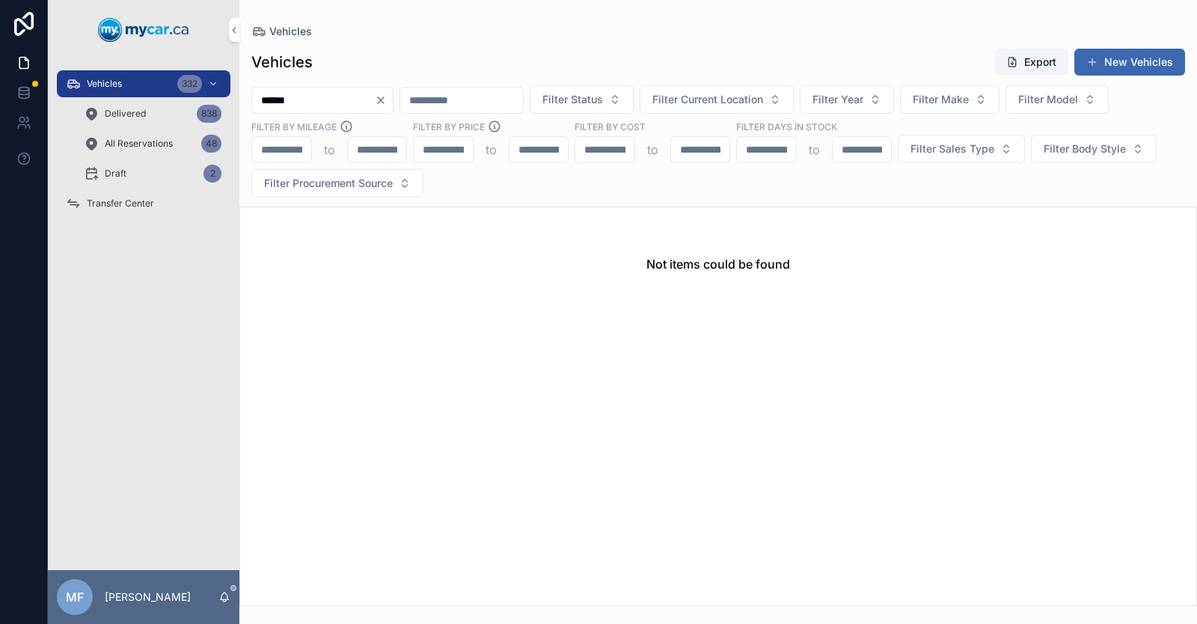
type input "******"
click at [387, 98] on icon "Clear" at bounding box center [381, 100] width 12 height 12
